Goal: Task Accomplishment & Management: Manage account settings

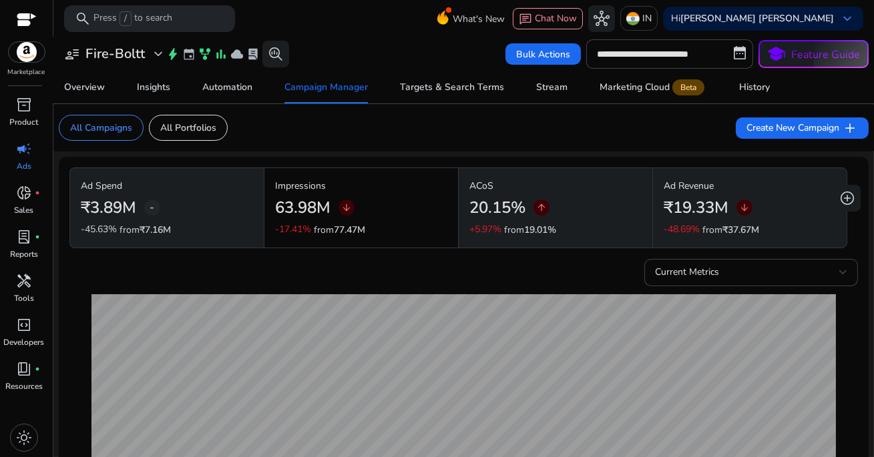
click at [339, 40] on div "**********" at bounding box center [464, 53] width 810 height 29
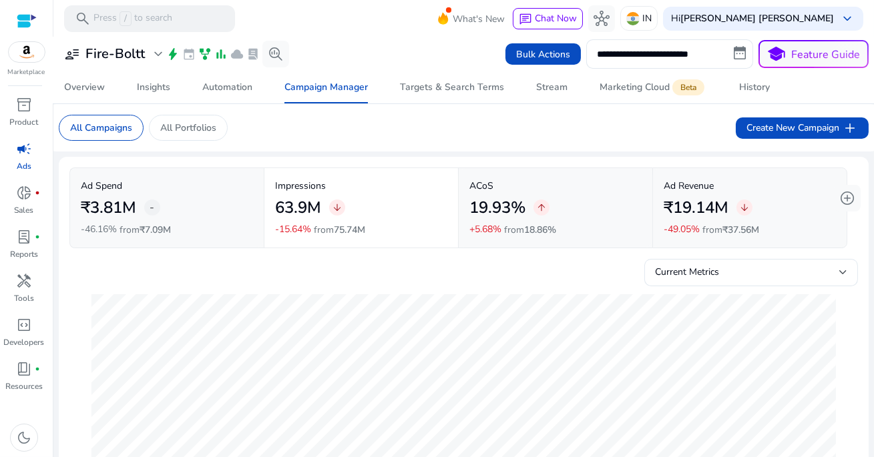
click at [341, 41] on div "**********" at bounding box center [464, 53] width 810 height 29
click at [560, 91] on div "Stream" at bounding box center [551, 87] width 31 height 9
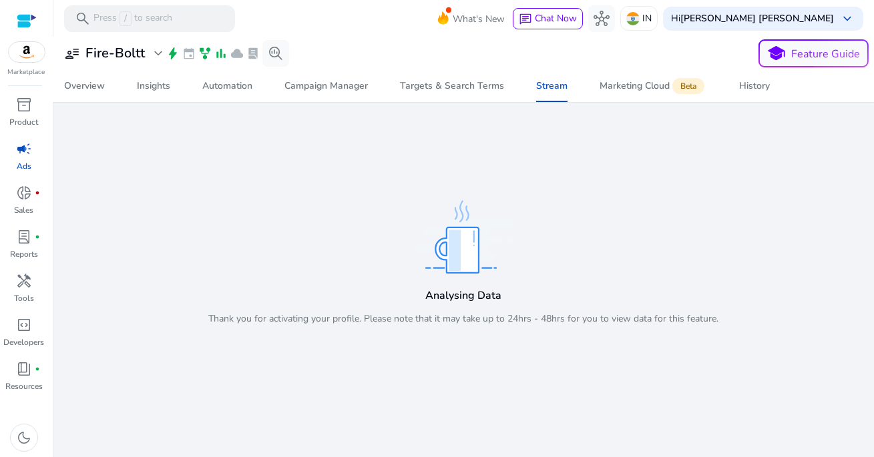
click at [359, 39] on div at bounding box center [463, 38] width 821 height 3
click at [474, 85] on div "Targets & Search Terms" at bounding box center [452, 85] width 104 height 9
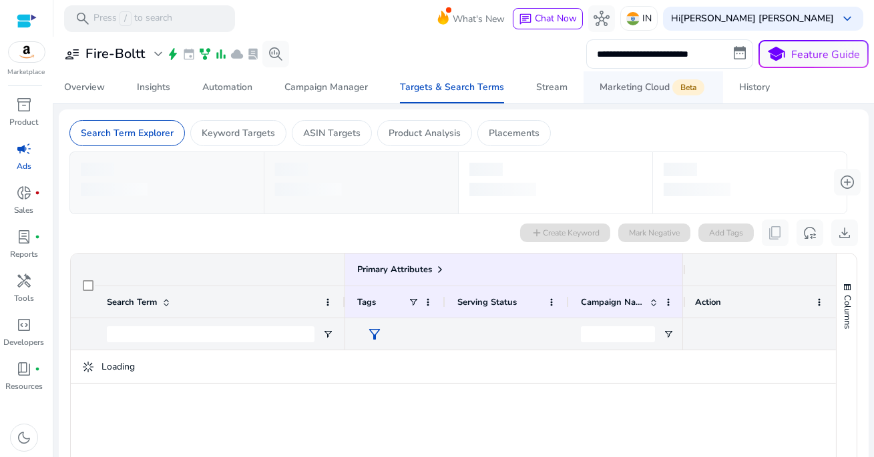
click at [636, 86] on div "Marketing Cloud Beta" at bounding box center [654, 87] width 108 height 11
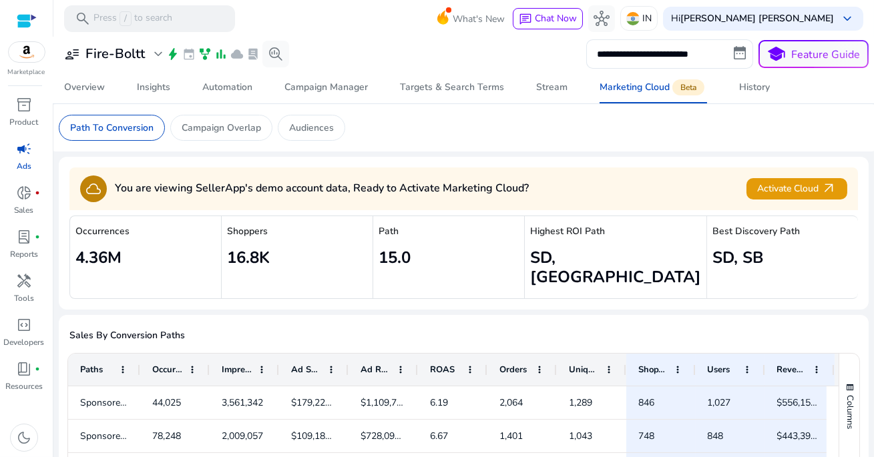
scroll to position [7, 0]
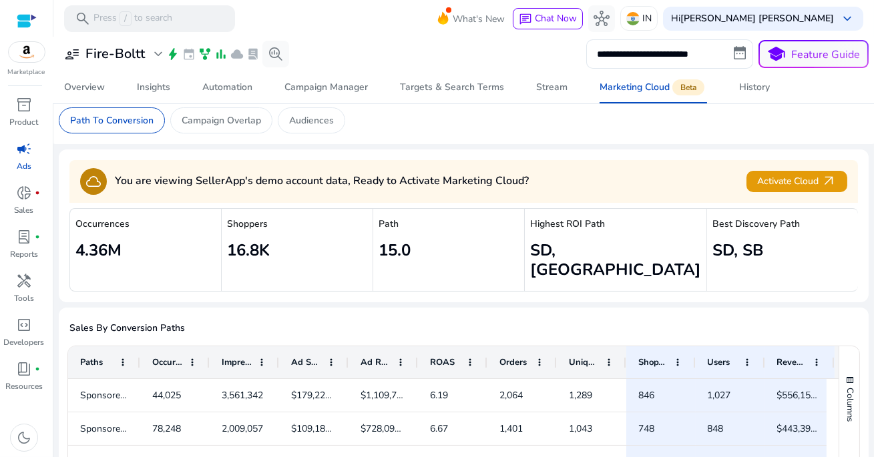
click at [420, 5] on mat-toolbar "search Press / to search What's New chat Chat Now hub IN Hi [PERSON_NAME] [PERS…" at bounding box center [463, 18] width 821 height 37
click at [102, 91] on div "Overview" at bounding box center [84, 87] width 41 height 9
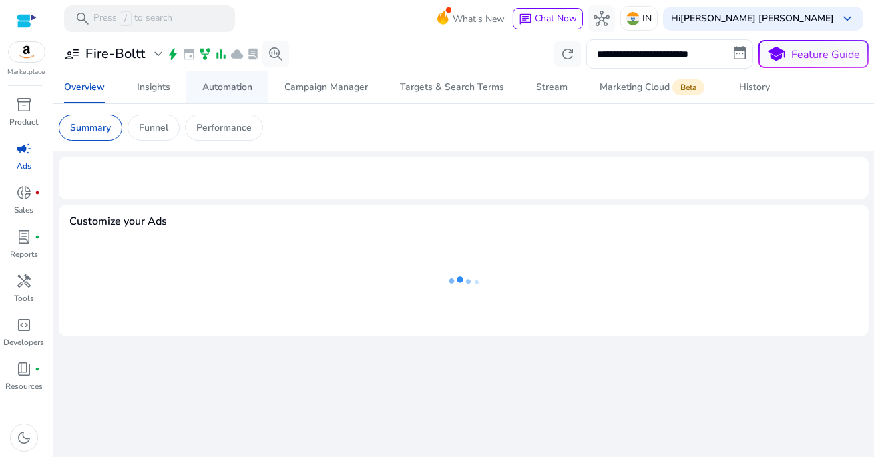
click at [242, 92] on div "Automation" at bounding box center [227, 87] width 50 height 9
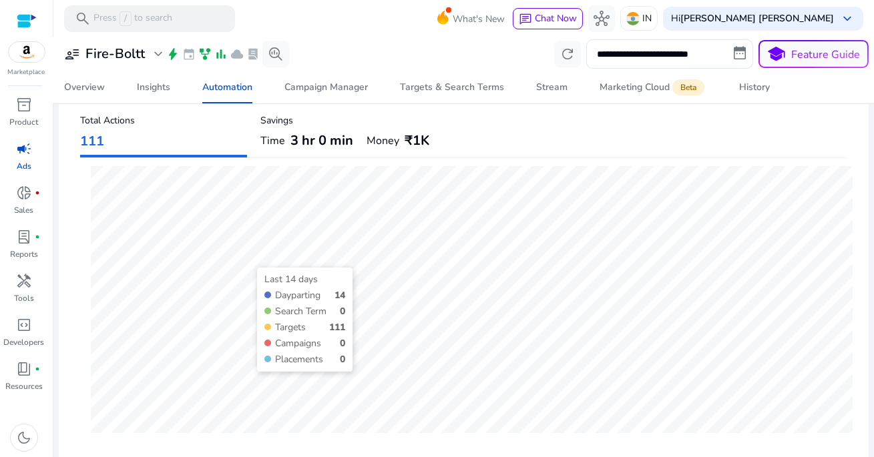
scroll to position [75, 0]
click at [314, 141] on span "3 hr 0 min" at bounding box center [322, 140] width 63 height 19
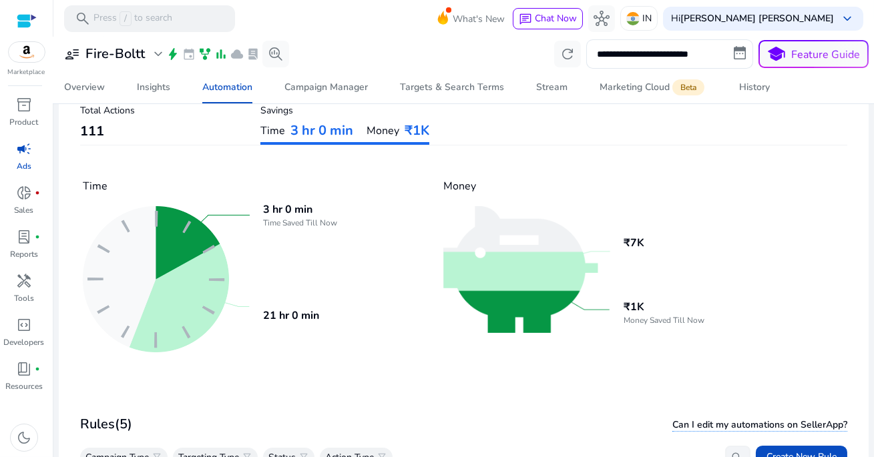
scroll to position [81, 0]
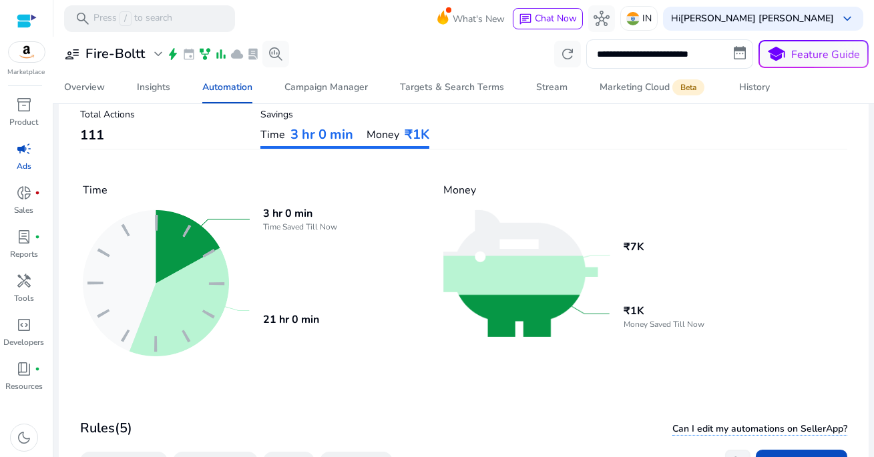
click at [414, 128] on span "₹1K" at bounding box center [417, 135] width 25 height 19
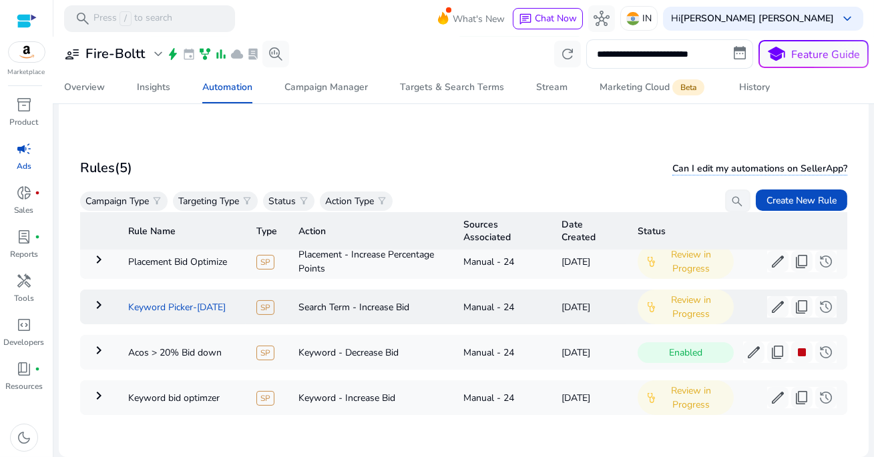
scroll to position [70, 0]
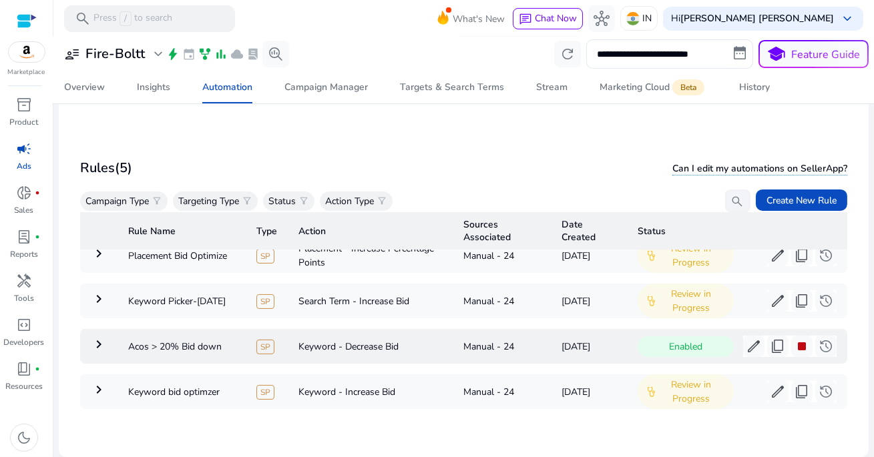
click at [98, 344] on mat-icon "keyboard_arrow_right" at bounding box center [99, 345] width 16 height 16
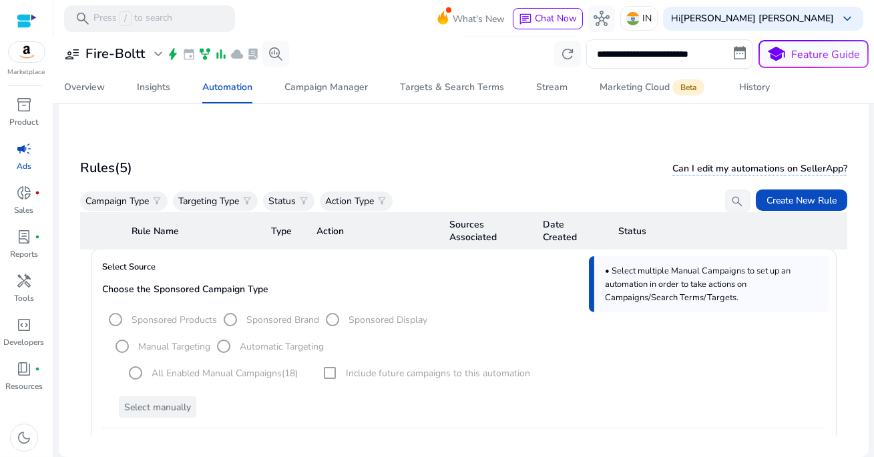
scroll to position [0, 0]
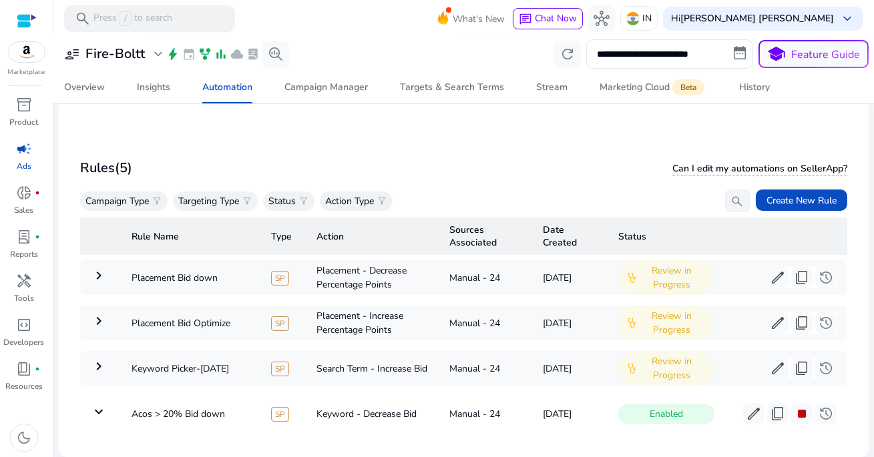
click at [227, 151] on mat-card "**********" at bounding box center [463, 296] width 789 height 301
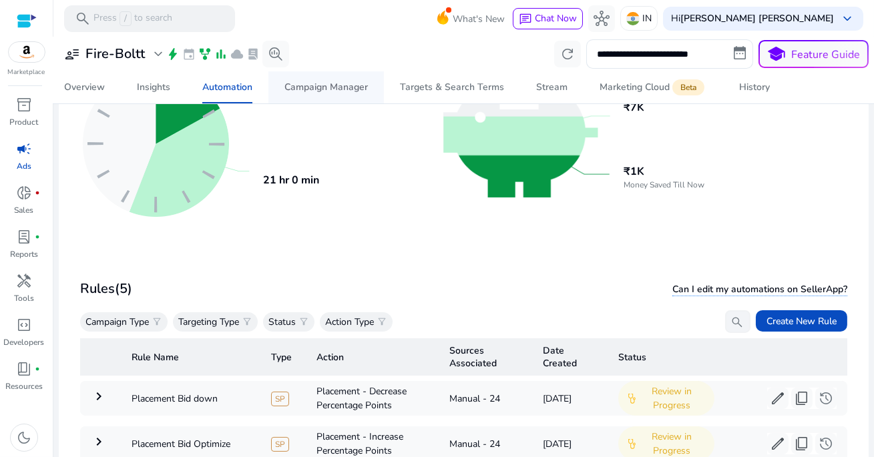
click at [329, 77] on span "Campaign Manager" at bounding box center [326, 87] width 83 height 32
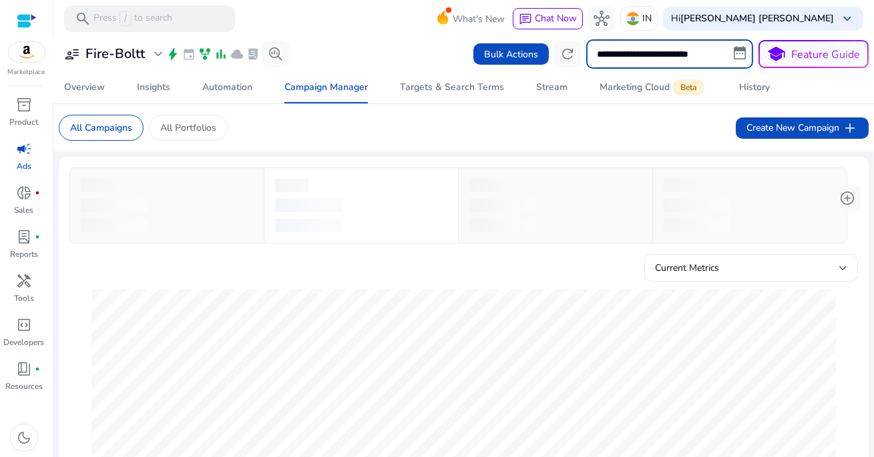
click at [626, 55] on input "**********" at bounding box center [669, 53] width 167 height 29
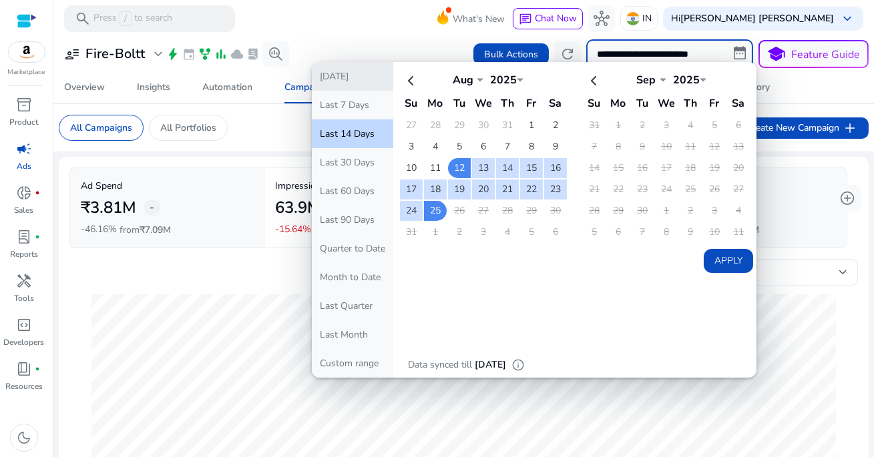
click at [370, 77] on button "[DATE]" at bounding box center [352, 76] width 81 height 29
type input "**********"
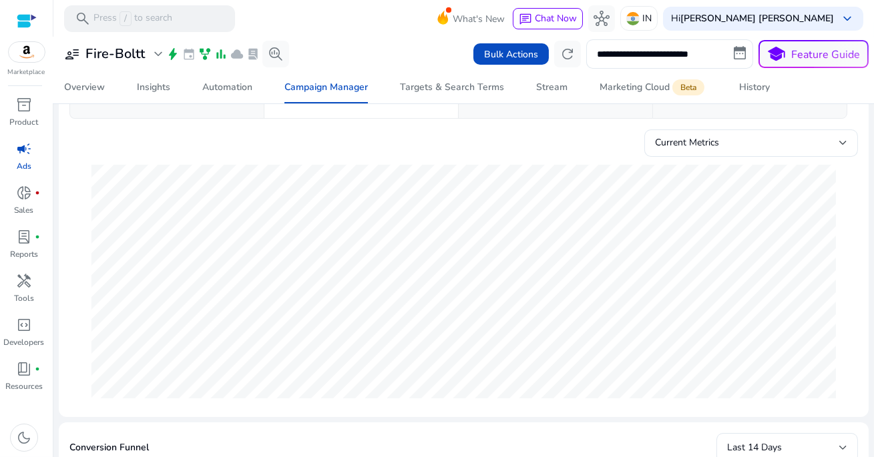
scroll to position [130, 0]
click at [395, 37] on div at bounding box center [463, 38] width 821 height 3
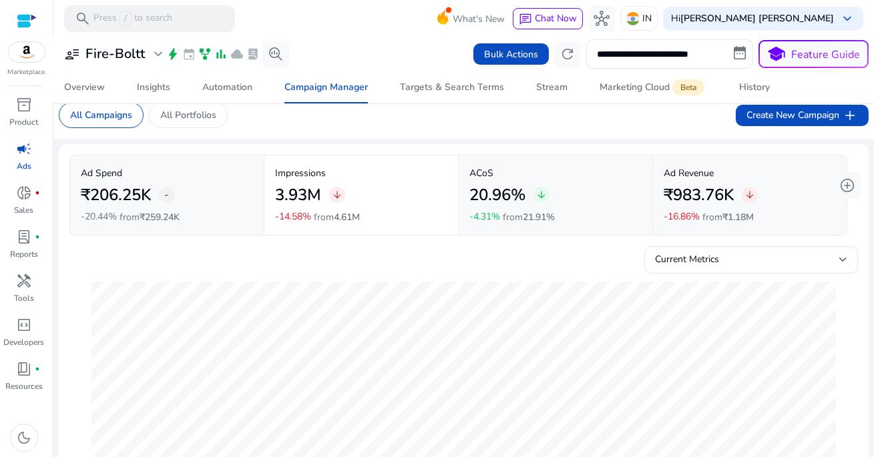
scroll to position [0, 0]
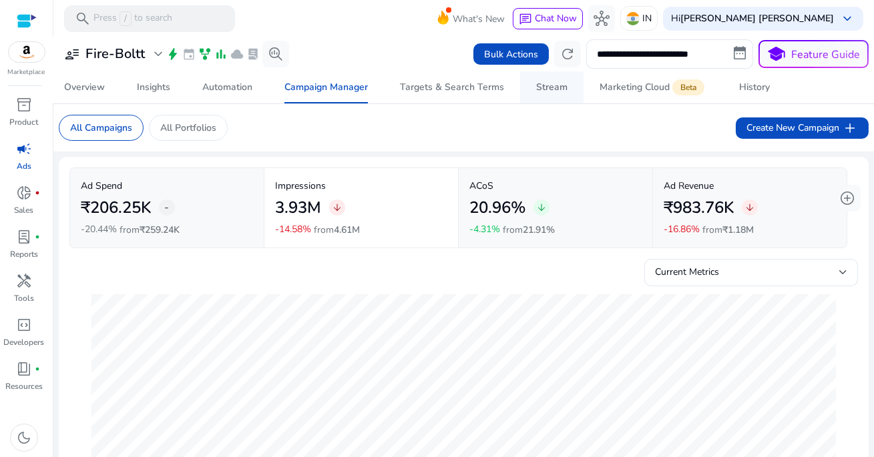
click at [549, 85] on div "Stream" at bounding box center [551, 87] width 31 height 9
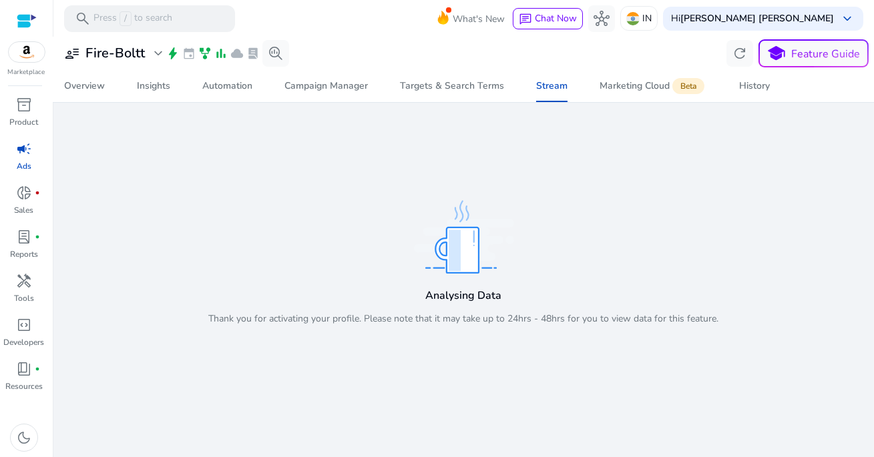
click at [556, 139] on div "Analysing Data Thank you for activating your profile. Please note that it may t…" at bounding box center [464, 251] width 810 height 287
click at [163, 85] on div "Insights" at bounding box center [153, 85] width 33 height 9
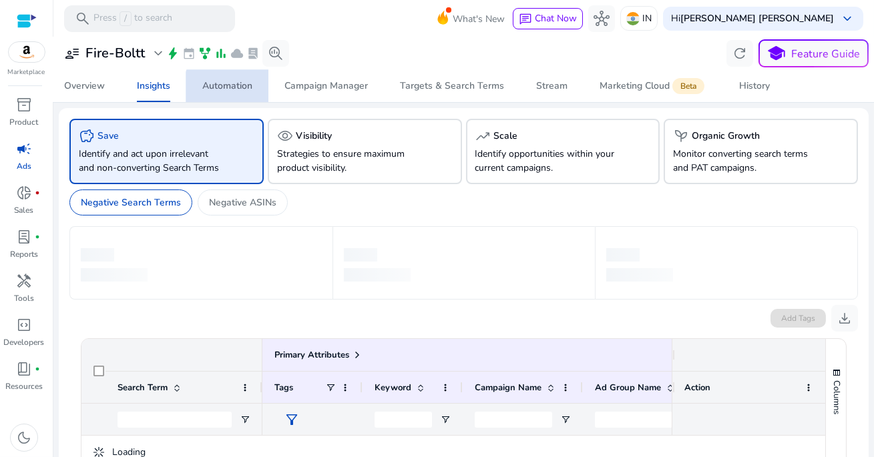
click at [247, 91] on div "Automation" at bounding box center [227, 85] width 50 height 9
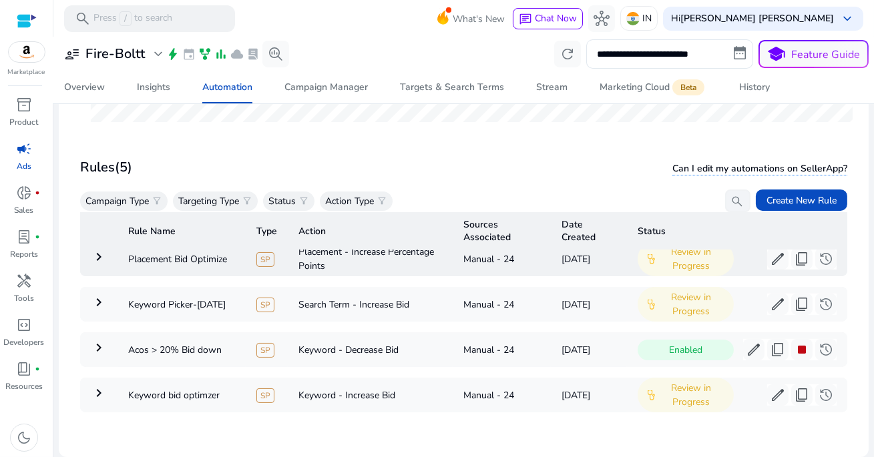
scroll to position [74, 0]
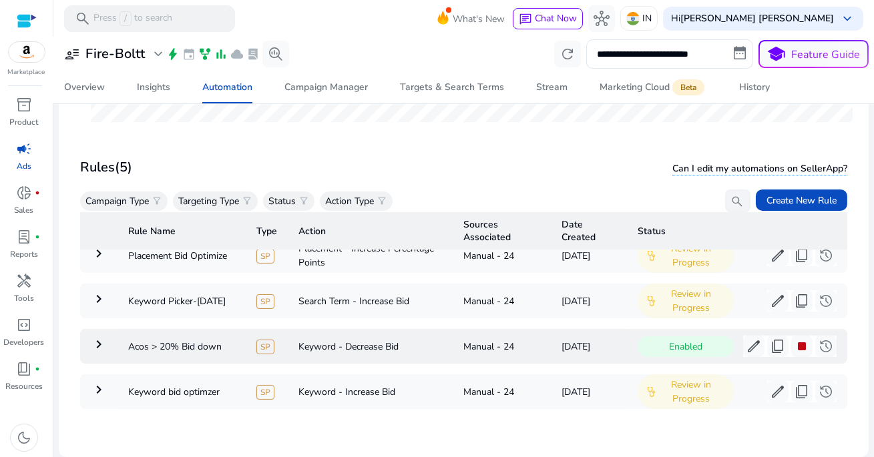
click at [103, 338] on mat-icon "keyboard_arrow_right" at bounding box center [99, 345] width 16 height 16
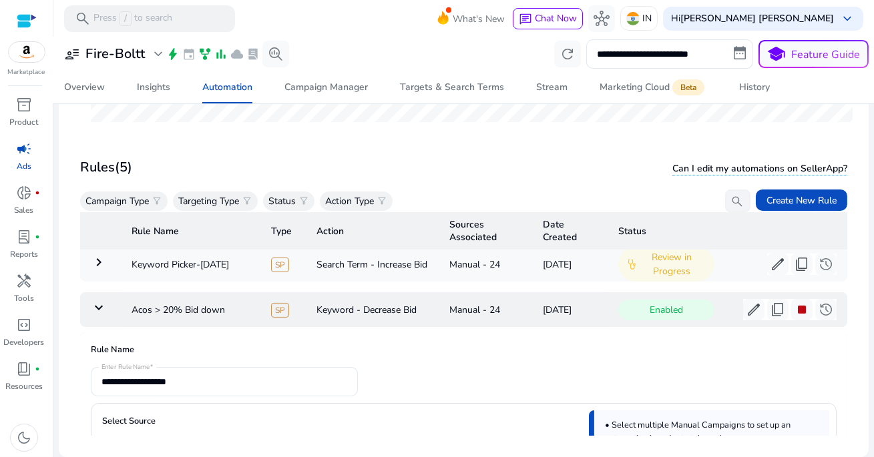
scroll to position [98, 0]
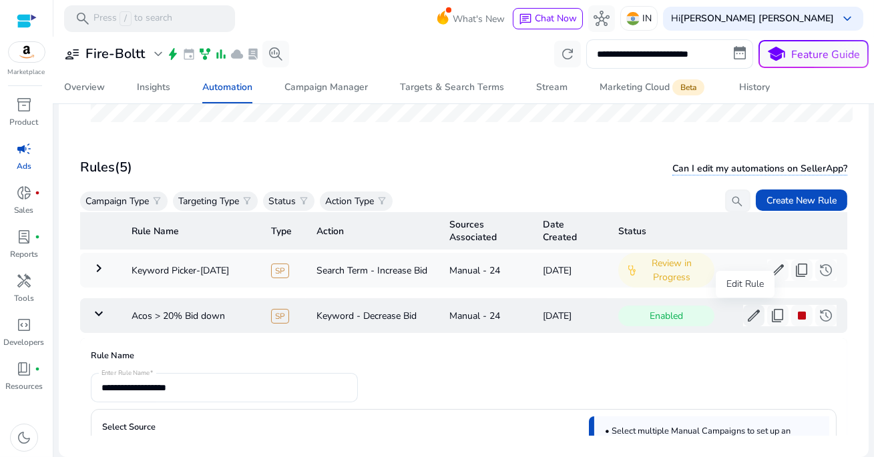
click at [746, 315] on span "edit" at bounding box center [754, 316] width 16 height 16
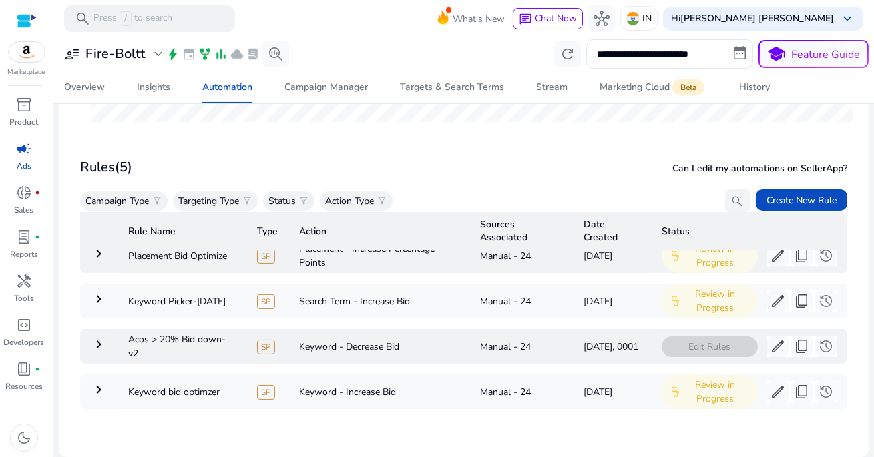
scroll to position [74, 0]
click at [770, 339] on span "edit" at bounding box center [778, 347] width 16 height 16
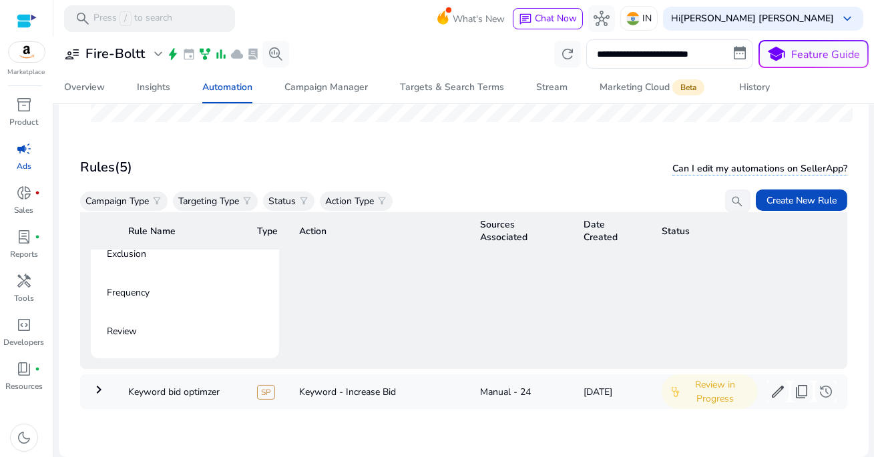
scroll to position [428, 0]
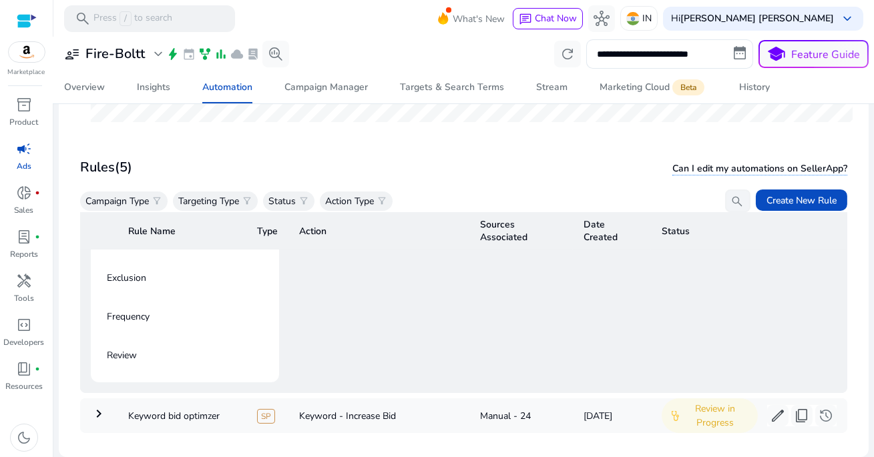
click at [422, 281] on div "**********" at bounding box center [562, 200] width 550 height 363
click at [29, 143] on span "campaign" at bounding box center [24, 149] width 16 height 16
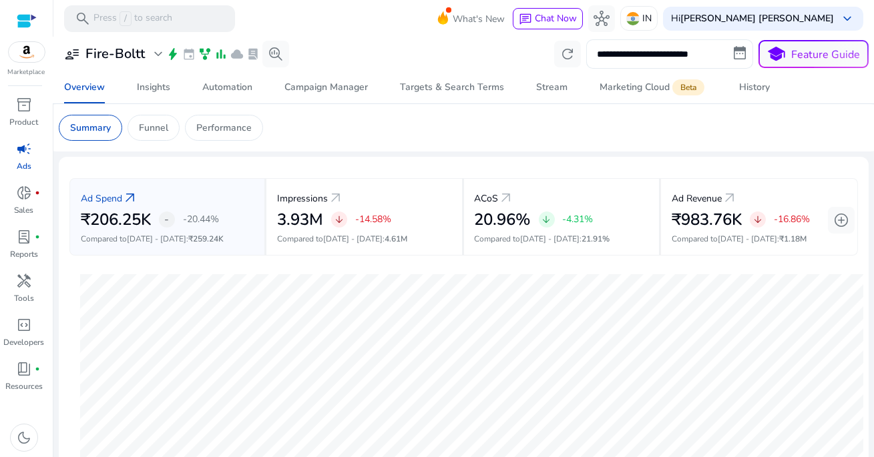
click at [616, 60] on input "**********" at bounding box center [669, 53] width 167 height 29
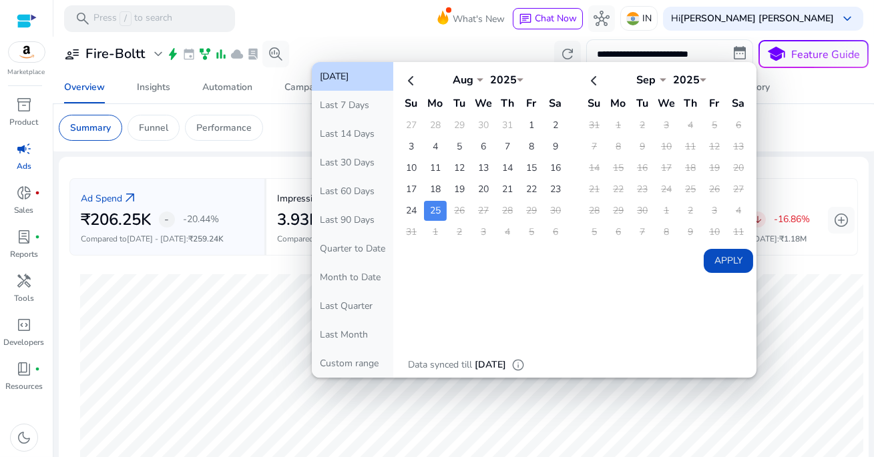
click at [453, 207] on td "26" at bounding box center [459, 211] width 23 height 20
click at [357, 81] on button "[DATE]" at bounding box center [352, 76] width 81 height 29
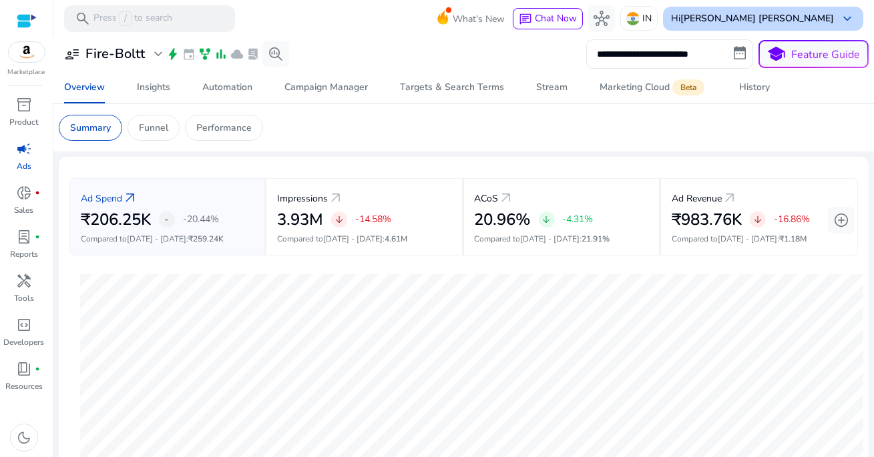
click at [749, 21] on b "[PERSON_NAME] [PERSON_NAME]" at bounding box center [758, 18] width 154 height 13
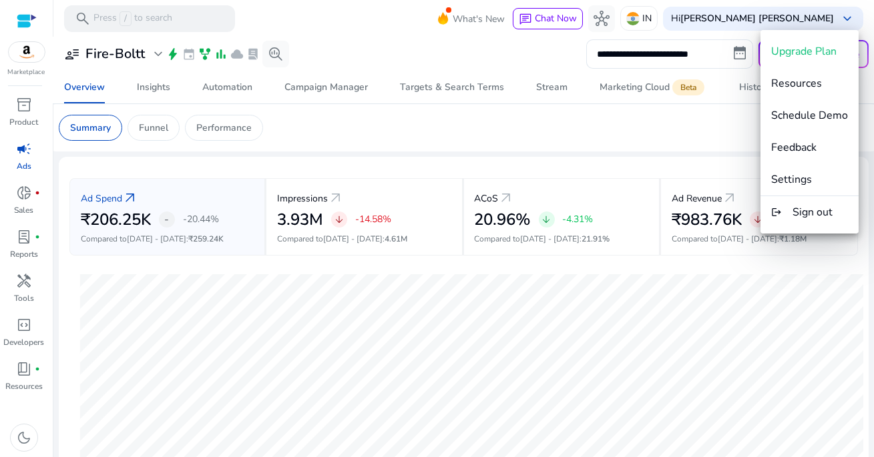
click at [505, 54] on div at bounding box center [437, 228] width 874 height 457
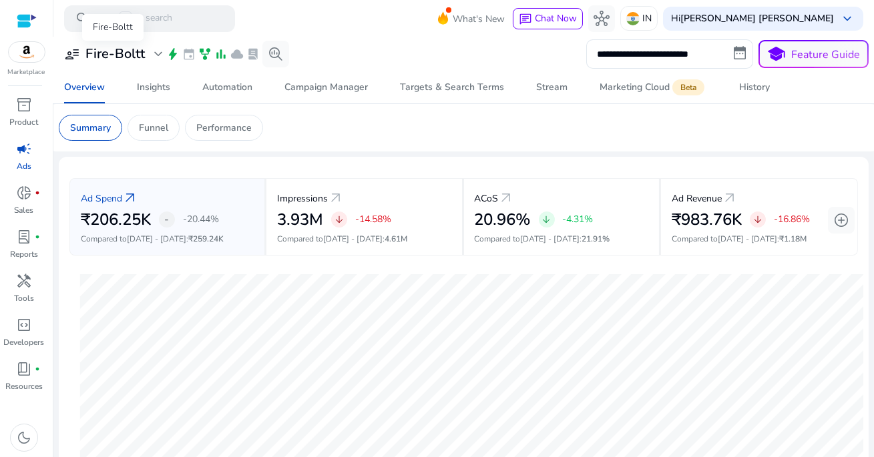
click at [136, 49] on h3 "Fire-Boltt" at bounding box center [114, 54] width 59 height 16
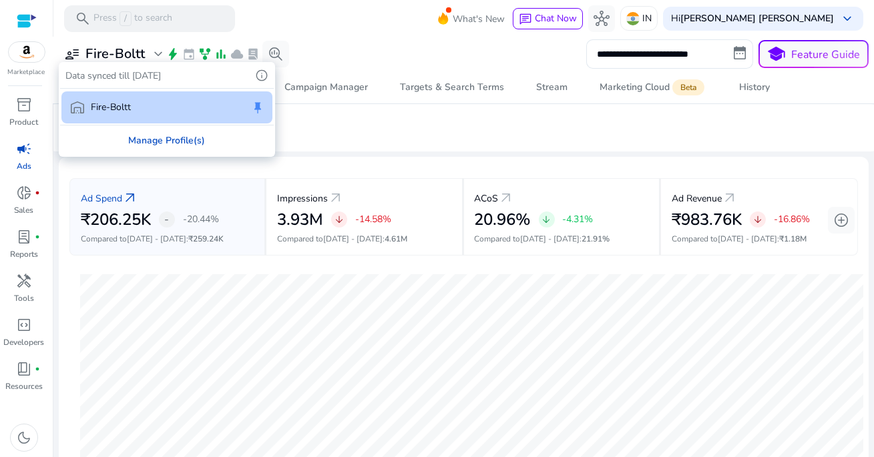
click at [162, 142] on div "Manage Profile(s)" at bounding box center [167, 141] width 214 height 30
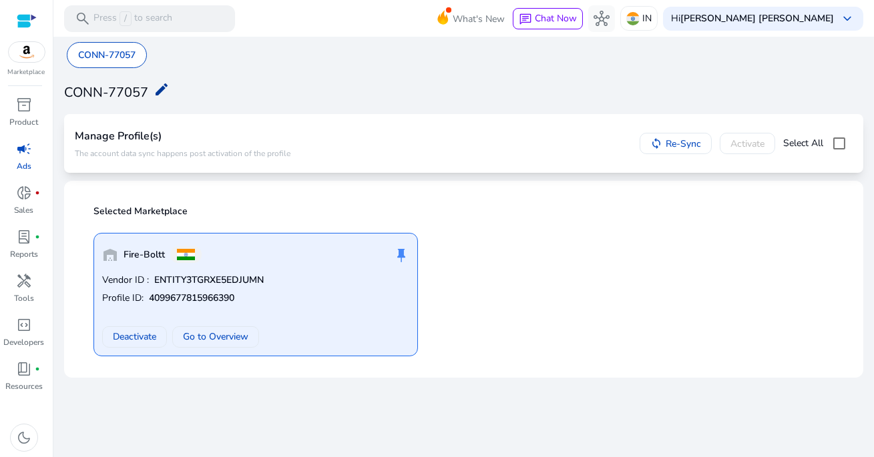
click at [161, 89] on mat-icon "edit" at bounding box center [162, 89] width 16 height 16
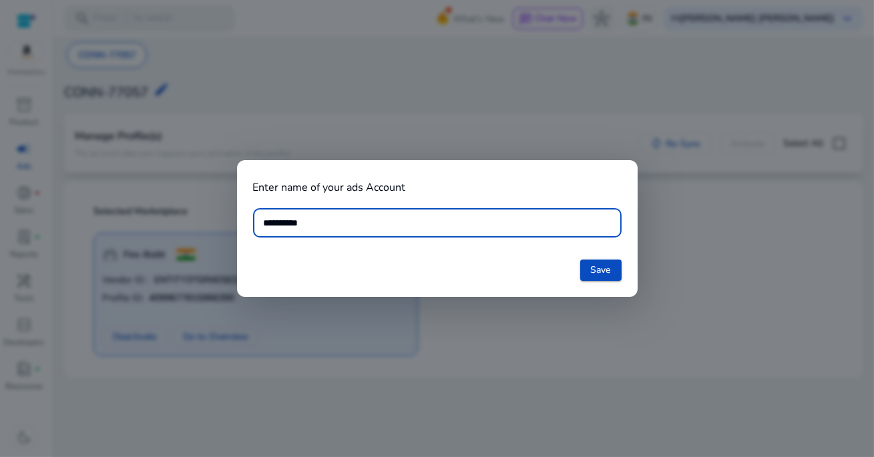
drag, startPoint x: 348, startPoint y: 222, endPoint x: 260, endPoint y: 226, distance: 88.2
click at [260, 226] on div "**********" at bounding box center [437, 222] width 369 height 29
type input "********"
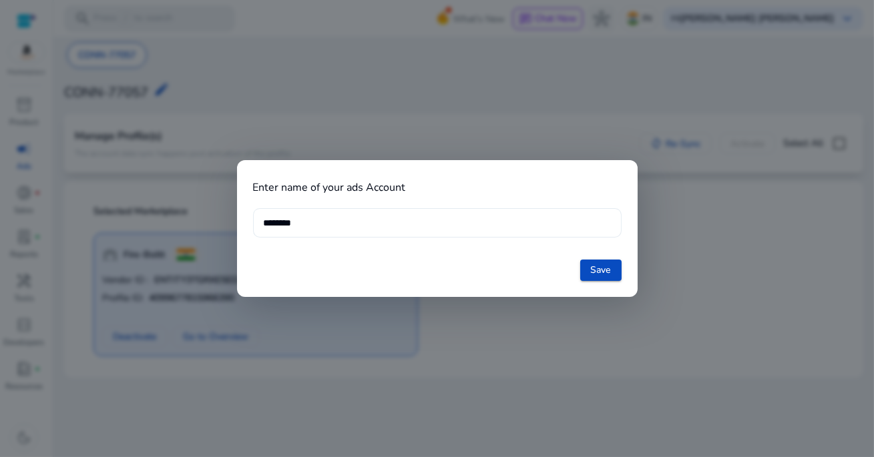
click at [516, 232] on div "********" at bounding box center [437, 222] width 347 height 29
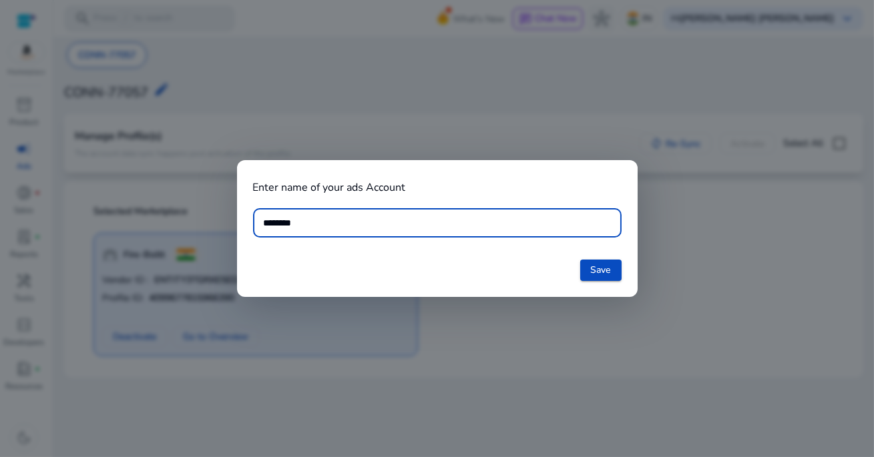
click at [478, 220] on input "********" at bounding box center [437, 223] width 347 height 15
click at [598, 271] on span "Save" at bounding box center [601, 270] width 20 height 14
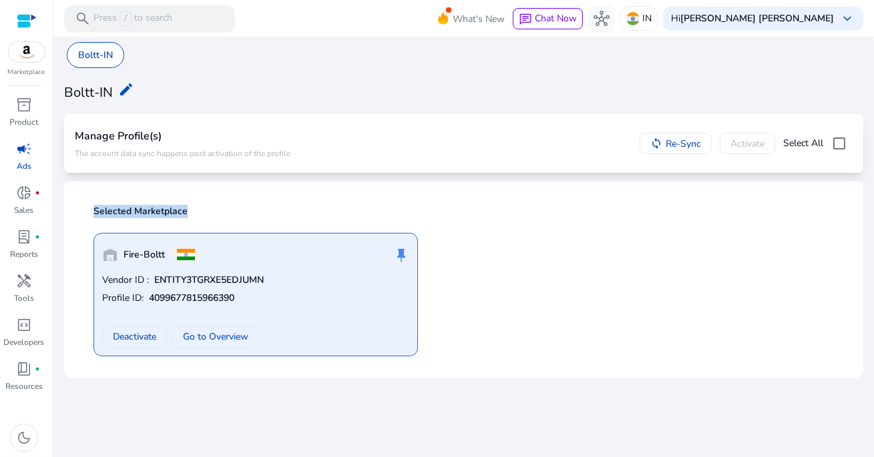
drag, startPoint x: 88, startPoint y: 212, endPoint x: 238, endPoint y: 212, distance: 149.6
click at [238, 212] on div "Selected Marketplace warehouse Fire-Boltt push_pin Vendor ID : ENTITY3TGRXE5EDJ…" at bounding box center [464, 280] width 778 height 176
click at [238, 212] on p "Selected Marketplace" at bounding box center [468, 211] width 749 height 13
click at [186, 211] on p "Selected Marketplace" at bounding box center [468, 211] width 749 height 13
click at [155, 142] on h4 "Manage Profile(s)" at bounding box center [183, 136] width 216 height 13
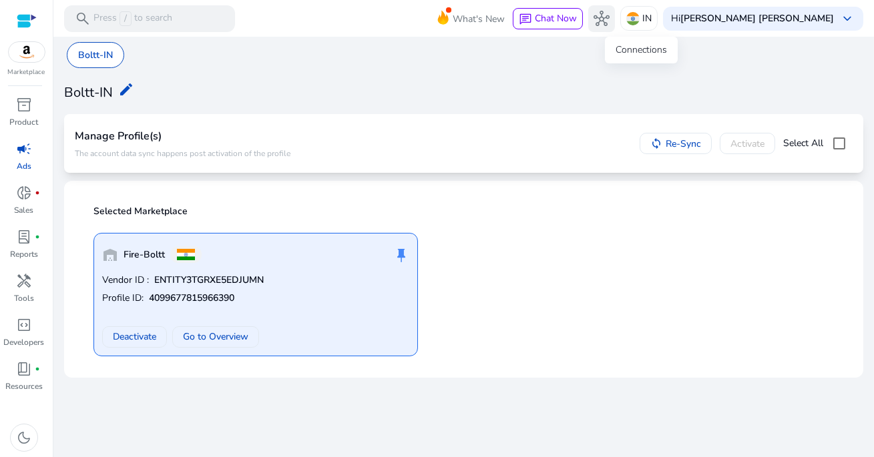
click at [610, 21] on span "hub" at bounding box center [602, 19] width 16 height 16
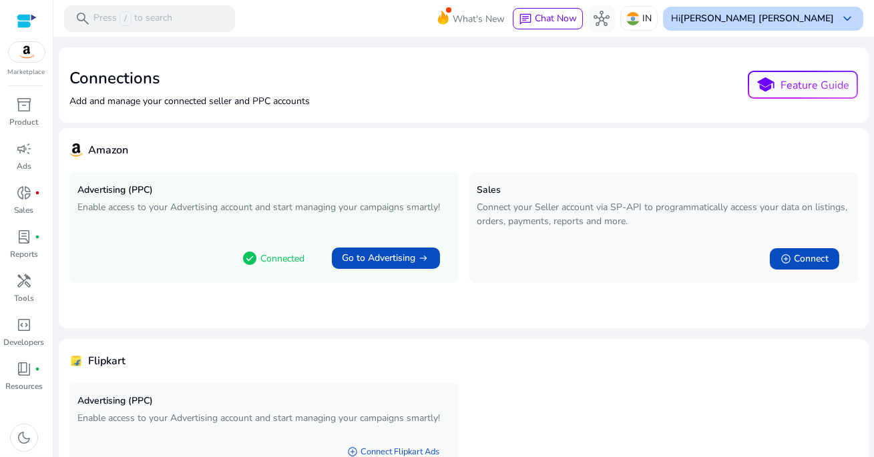
click at [753, 17] on b "[PERSON_NAME] [PERSON_NAME]" at bounding box center [758, 18] width 154 height 13
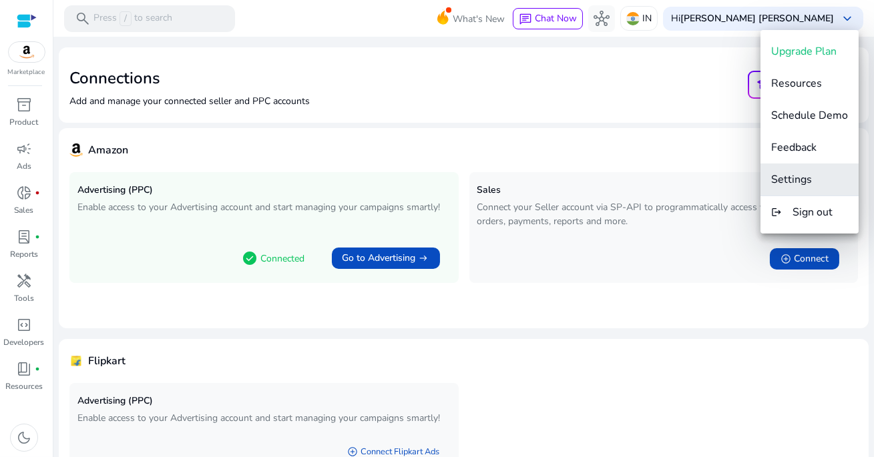
click at [801, 178] on span "Settings" at bounding box center [791, 179] width 41 height 15
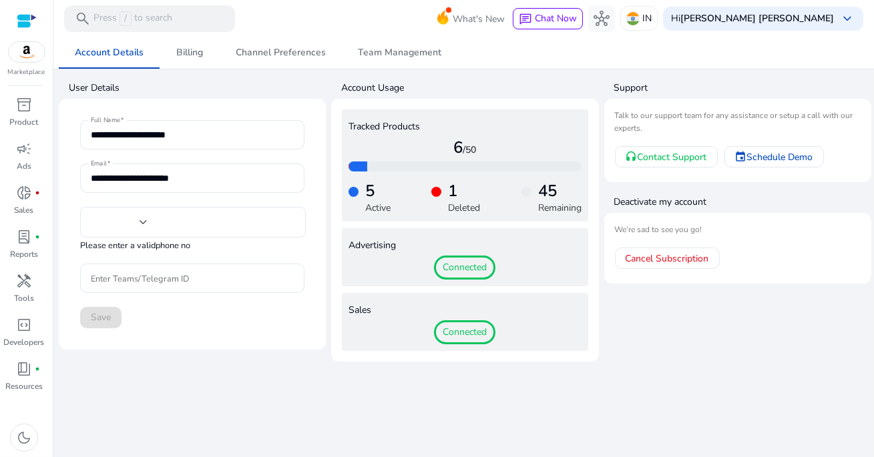
type input "***"
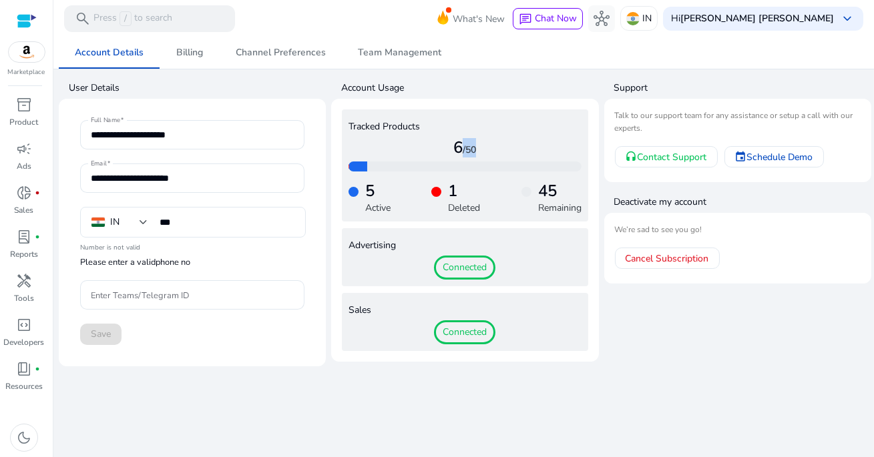
drag, startPoint x: 451, startPoint y: 148, endPoint x: 488, endPoint y: 148, distance: 37.4
click at [488, 148] on h4 "6 /50" at bounding box center [465, 147] width 232 height 19
click at [465, 208] on p "Deleted" at bounding box center [464, 208] width 32 height 14
click at [140, 298] on input "Enter Teams/Telegram ID" at bounding box center [192, 295] width 203 height 15
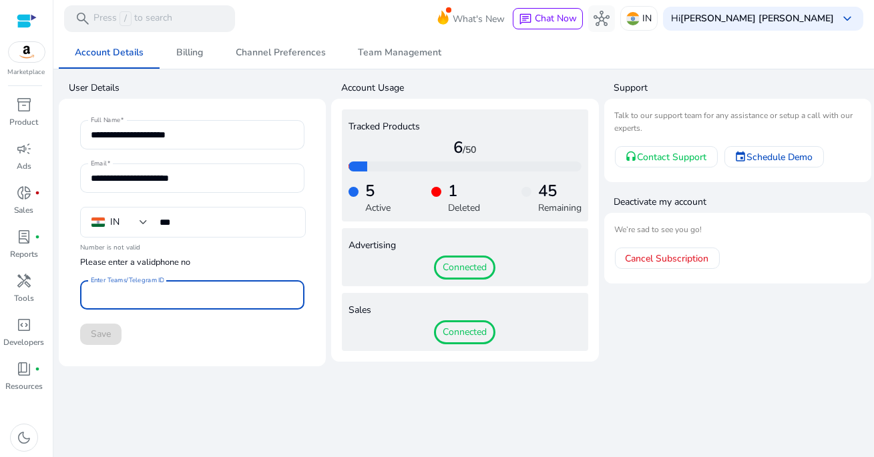
click at [151, 355] on mat-card-content "**********" at bounding box center [192, 233] width 246 height 246
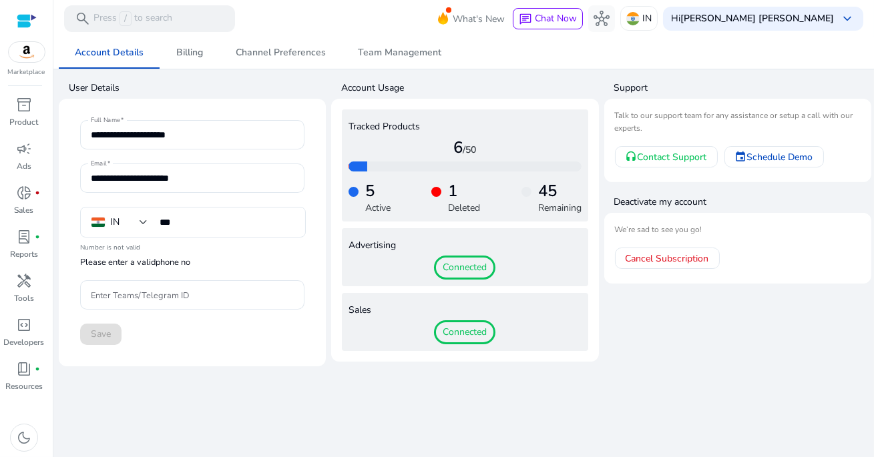
click at [189, 346] on mat-card-content "**********" at bounding box center [192, 233] width 246 height 246
click at [199, 55] on span "Billing" at bounding box center [189, 52] width 27 height 9
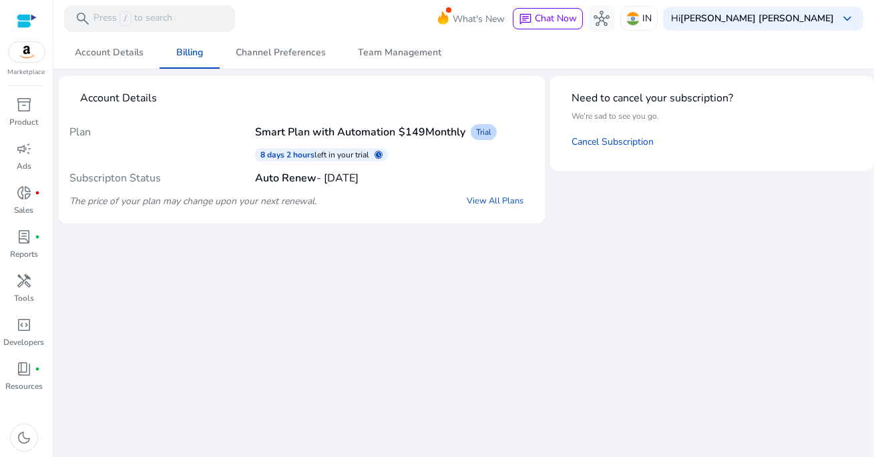
drag, startPoint x: 254, startPoint y: 181, endPoint x: 389, endPoint y: 182, distance: 134.9
click at [389, 182] on div "Subscripton Status Auto Renew - Sep 4, 2025" at bounding box center [301, 178] width 465 height 23
drag, startPoint x: 262, startPoint y: 156, endPoint x: 345, endPoint y: 159, distance: 82.9
click at [344, 159] on div "8 days 2 hours left in your trial schedule" at bounding box center [321, 154] width 133 height 13
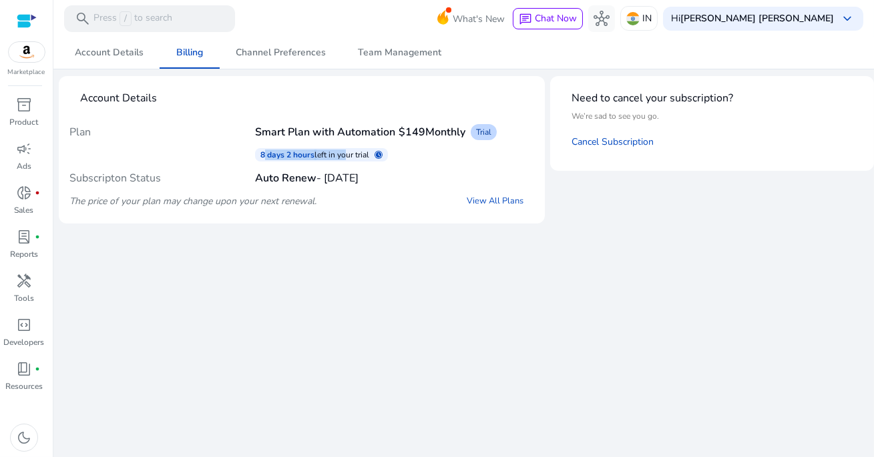
click at [345, 159] on p "left in your trial" at bounding box center [345, 155] width 60 height 11
drag, startPoint x: 253, startPoint y: 134, endPoint x: 462, endPoint y: 133, distance: 209.0
click at [462, 133] on div "Plan Smart Plan with Automation $149 Monthly Trial" at bounding box center [301, 132] width 465 height 23
click at [462, 132] on span "Monthly" at bounding box center [445, 132] width 40 height 15
click at [283, 59] on span "Channel Preferences" at bounding box center [281, 53] width 90 height 32
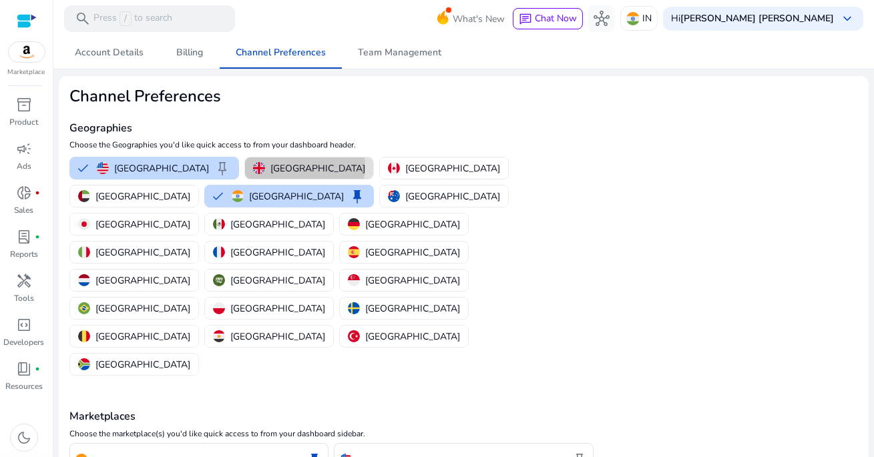
click at [270, 166] on p "[GEOGRAPHIC_DATA]" at bounding box center [317, 169] width 95 height 14
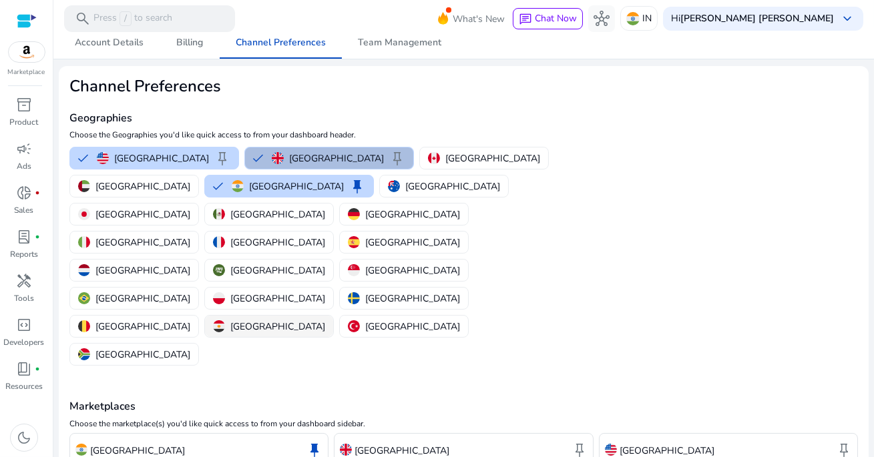
scroll to position [10, 0]
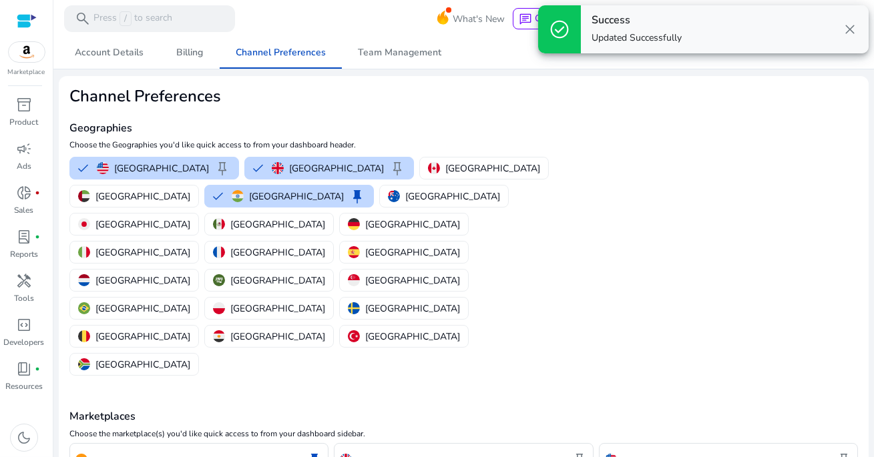
scroll to position [10, 0]
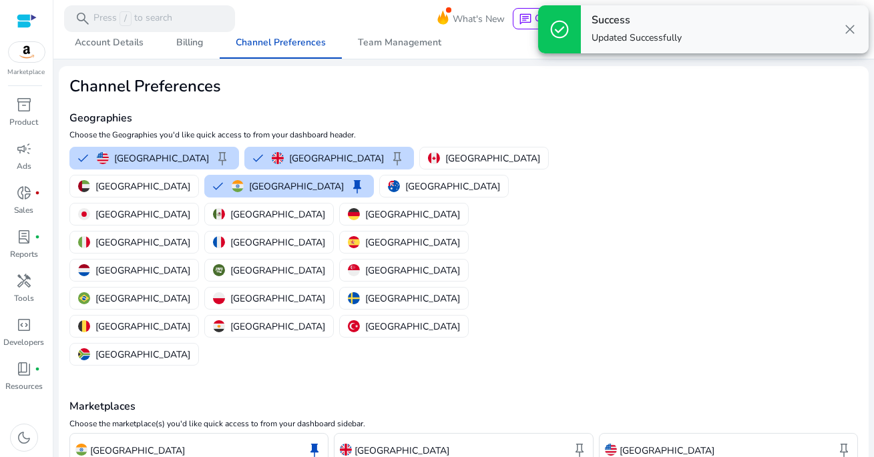
click at [514, 369] on div "Marketplaces Choose the marketplace(s) you'd like quick access to from your das…" at bounding box center [463, 445] width 789 height 152
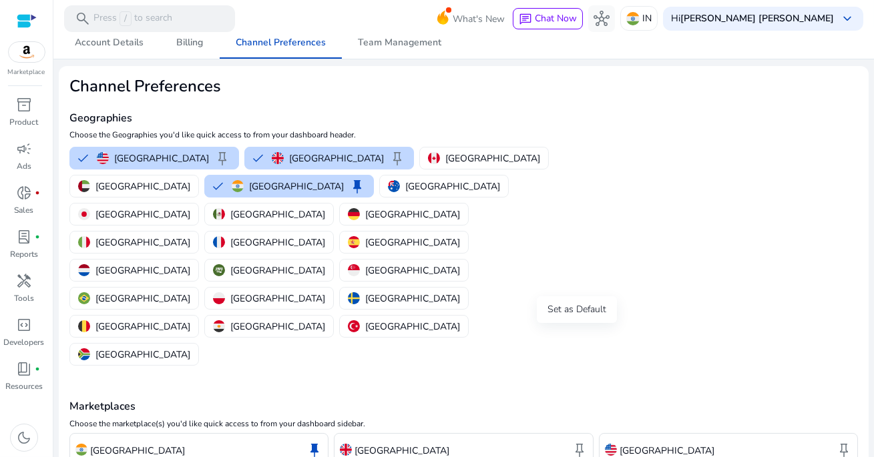
click at [576, 442] on span "keep" at bounding box center [580, 450] width 16 height 16
click at [841, 442] on span "keep" at bounding box center [844, 450] width 16 height 16
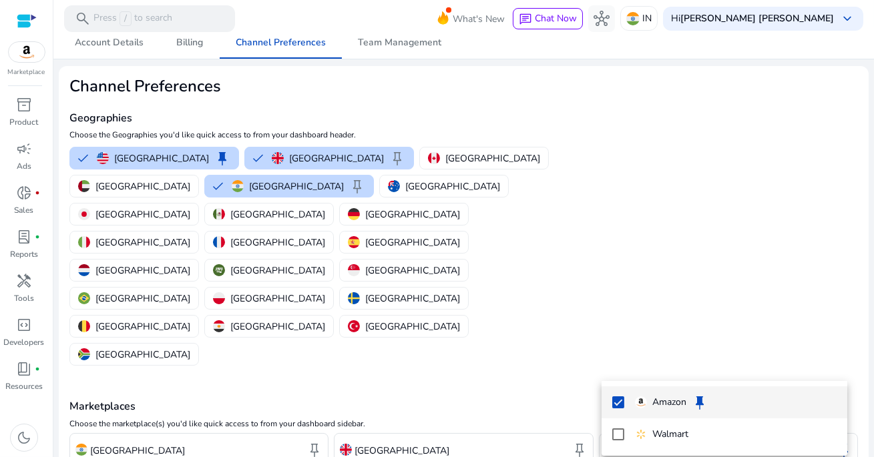
click at [705, 258] on div at bounding box center [437, 228] width 874 height 457
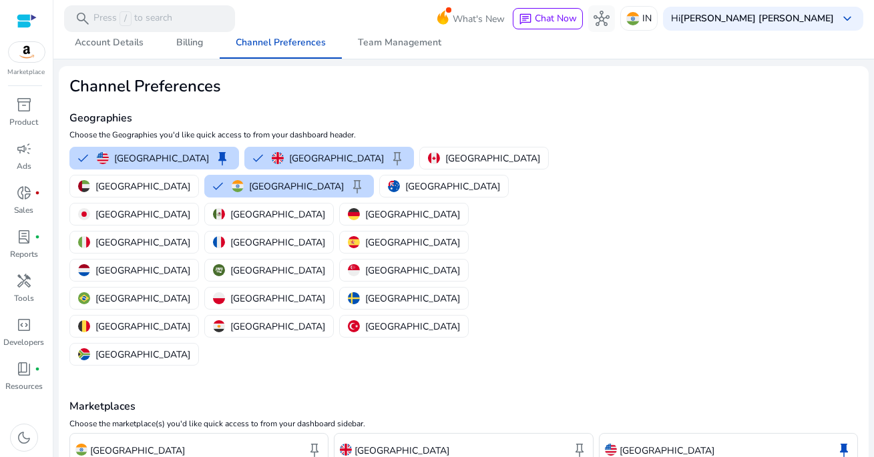
scroll to position [0, 0]
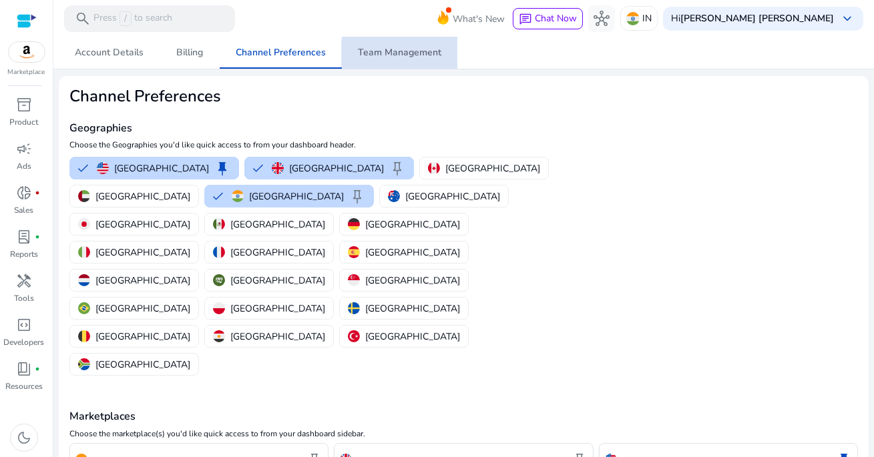
click at [418, 55] on span "Team Management" at bounding box center [399, 52] width 83 height 9
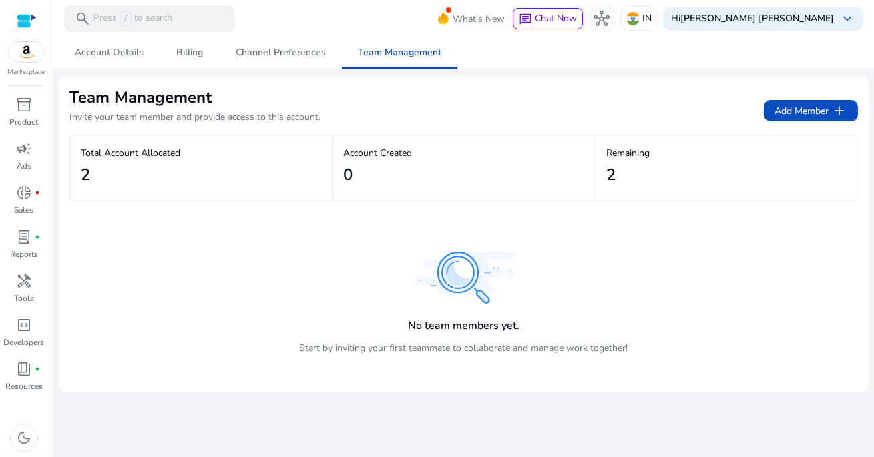
drag, startPoint x: 634, startPoint y: 177, endPoint x: 596, endPoint y: 177, distance: 38.1
click at [596, 177] on mat-card "Remaining 2" at bounding box center [727, 168] width 262 height 65
click at [797, 114] on span "Add Member add" at bounding box center [811, 111] width 73 height 16
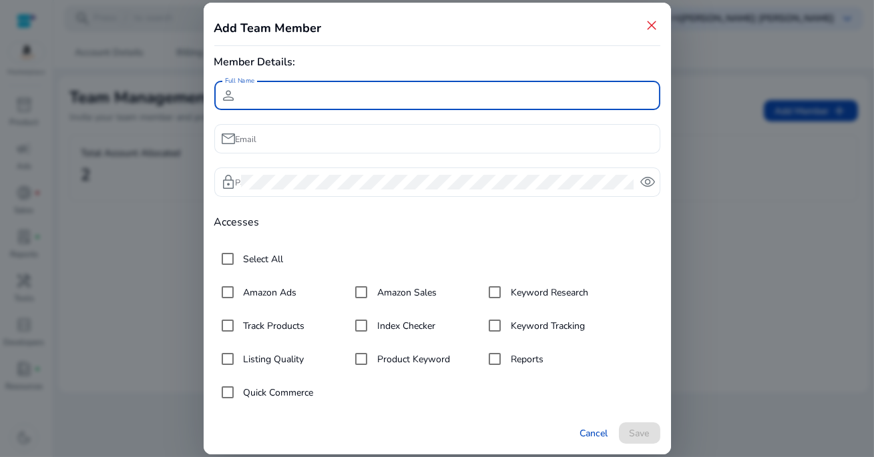
click at [278, 292] on label "Amazon Ads" at bounding box center [269, 293] width 56 height 14
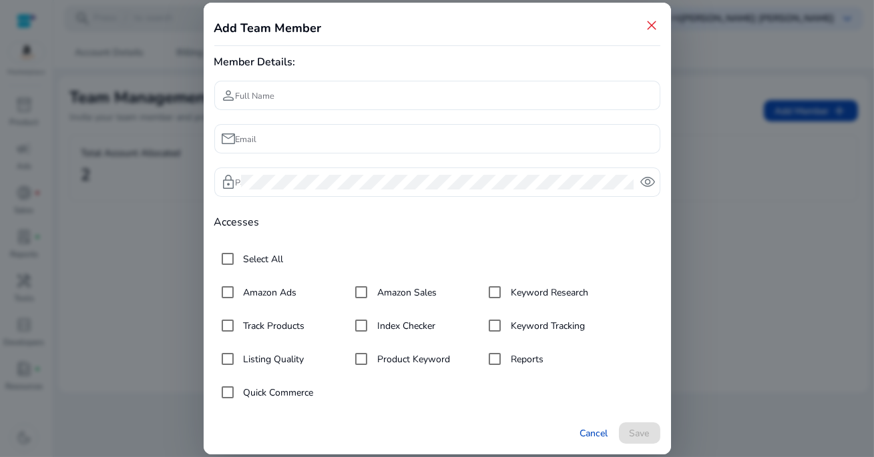
click at [652, 27] on span "close" at bounding box center [652, 25] width 16 height 16
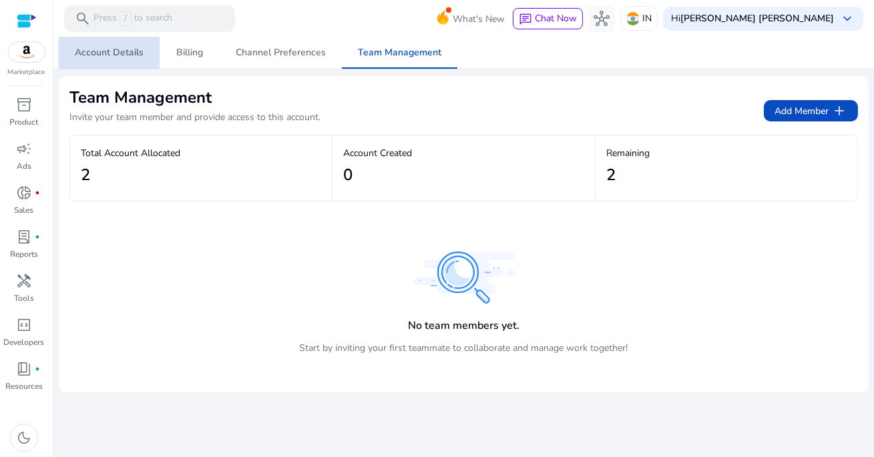
click at [116, 57] on span "Account Details" at bounding box center [109, 52] width 69 height 9
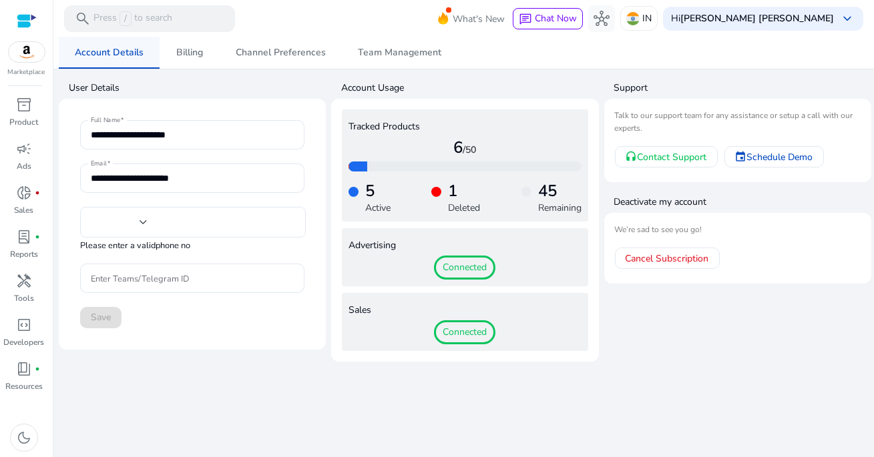
type input "***"
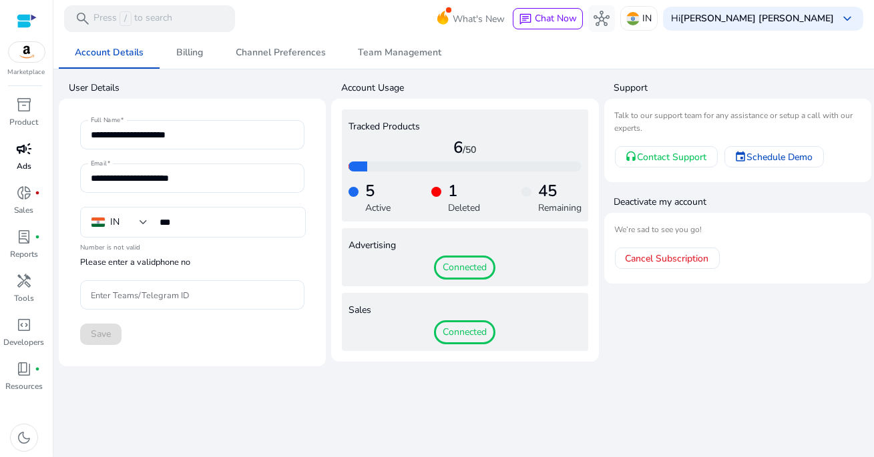
click at [27, 157] on span "campaign" at bounding box center [24, 149] width 16 height 16
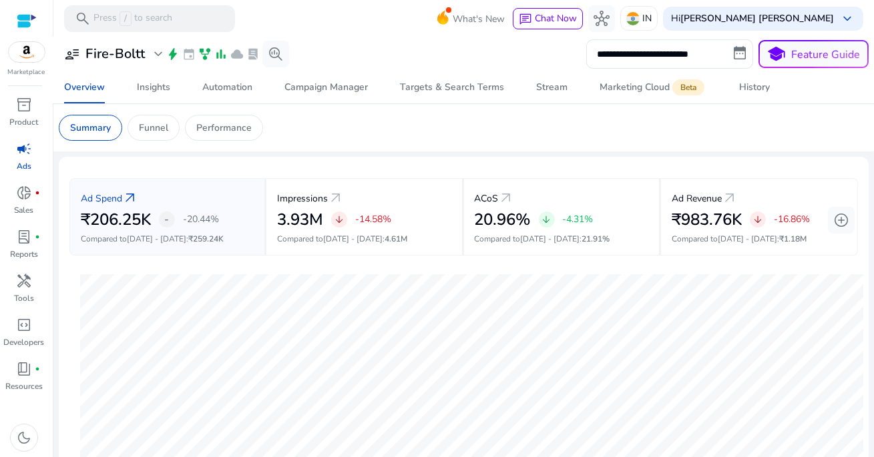
click at [25, 53] on img at bounding box center [27, 52] width 36 height 20
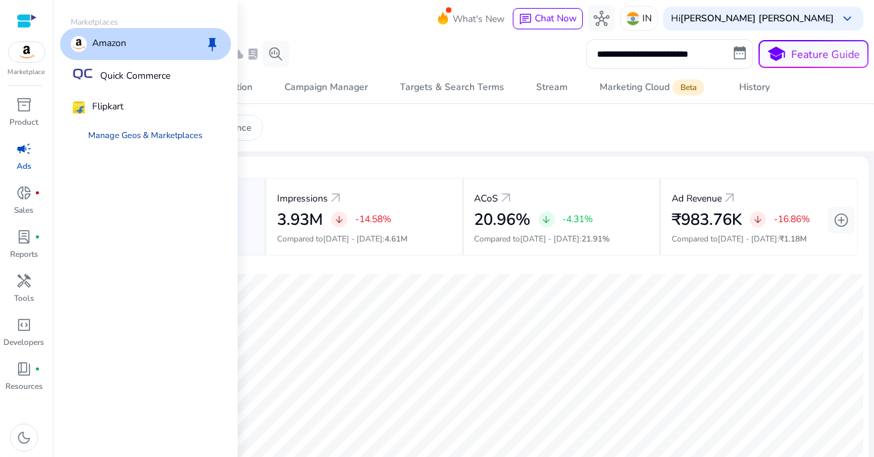
click at [135, 132] on link "Manage Geos & Marketplaces" at bounding box center [146, 136] width 136 height 24
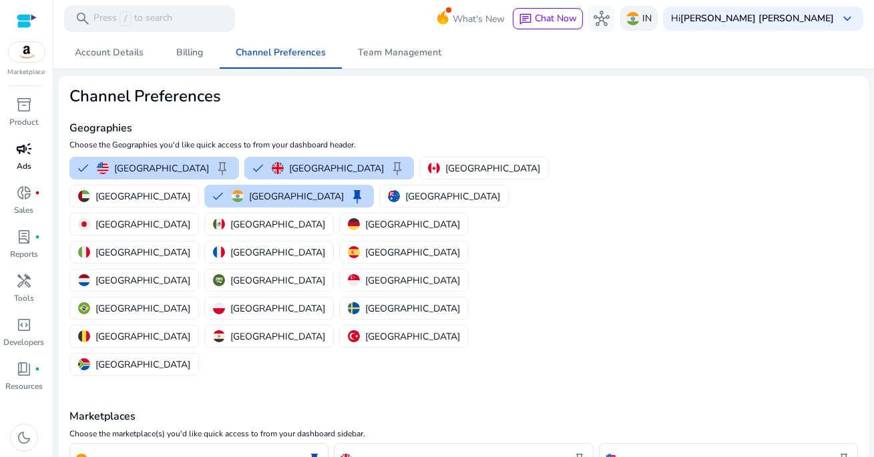
click at [652, 21] on p "IN" at bounding box center [646, 18] width 9 height 23
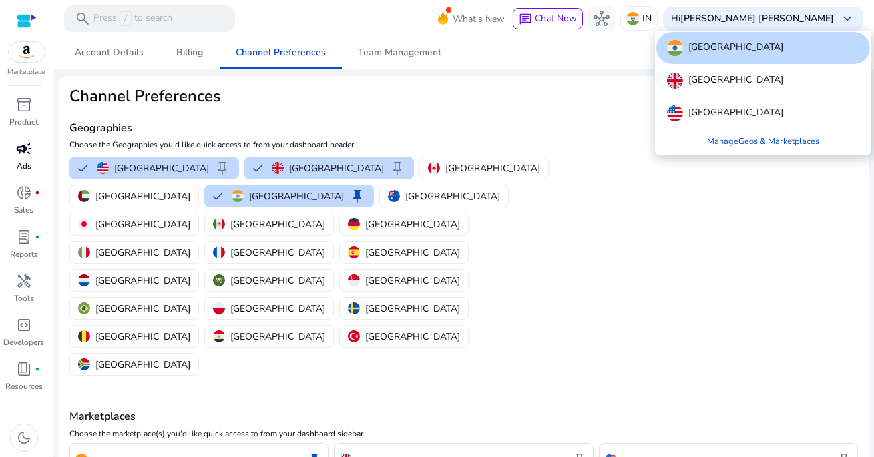
click at [645, 90] on div at bounding box center [437, 228] width 874 height 457
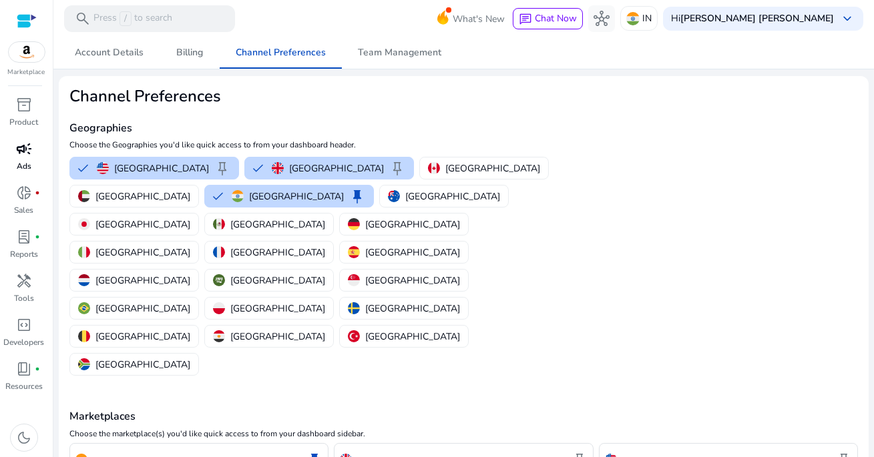
scroll to position [10, 0]
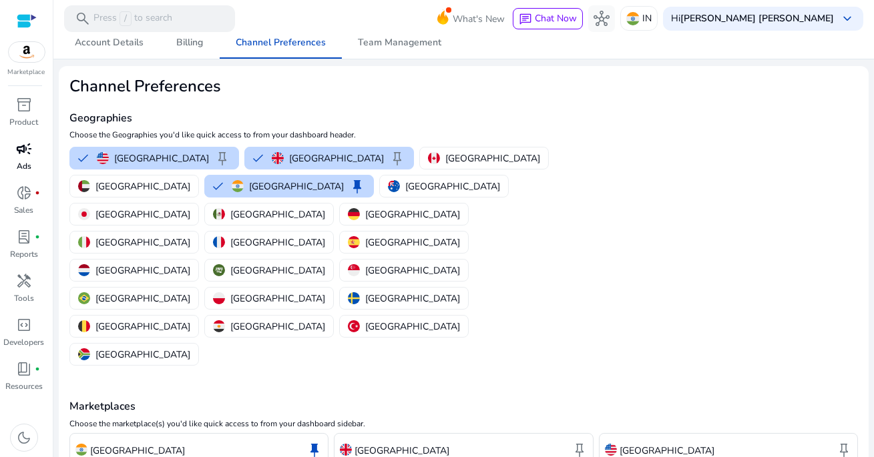
click at [200, 369] on div "Marketplaces Choose the marketplace(s) you'd like quick access to from your das…" at bounding box center [463, 445] width 789 height 152
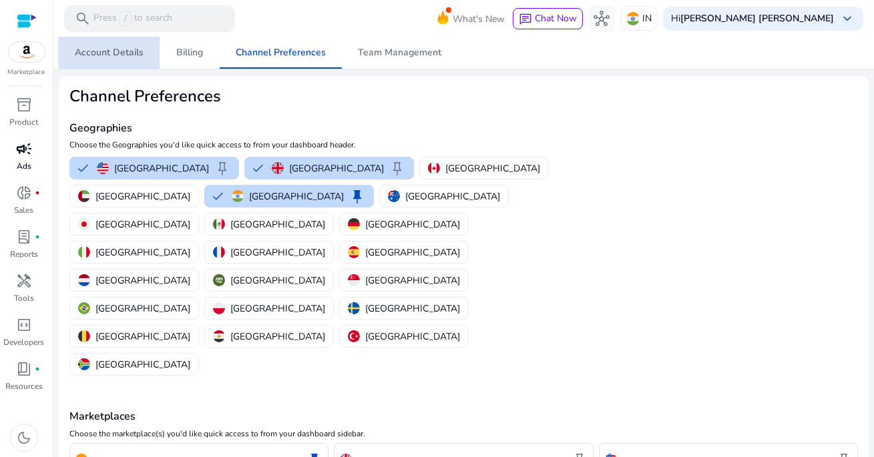
click at [118, 50] on span "Account Details" at bounding box center [109, 52] width 69 height 9
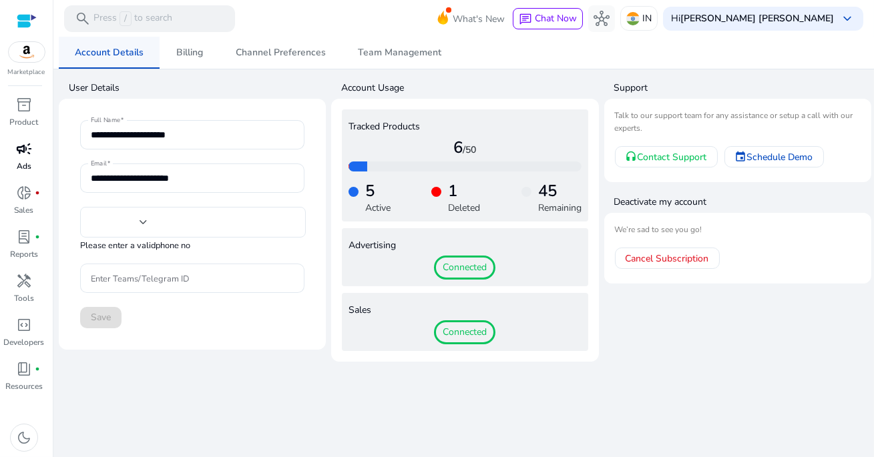
type input "***"
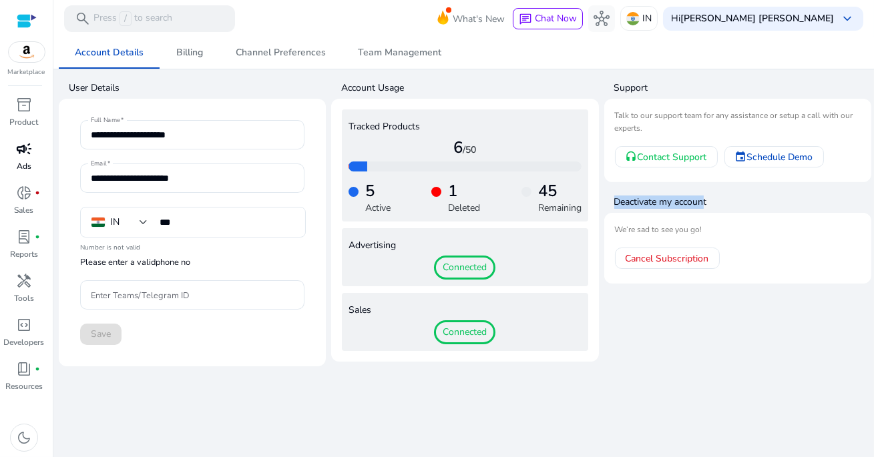
drag, startPoint x: 614, startPoint y: 204, endPoint x: 707, endPoint y: 196, distance: 93.2
click at [707, 196] on h4 "Deactivate my account" at bounding box center [742, 202] width 257 height 13
click at [31, 148] on span "campaign" at bounding box center [24, 149] width 16 height 16
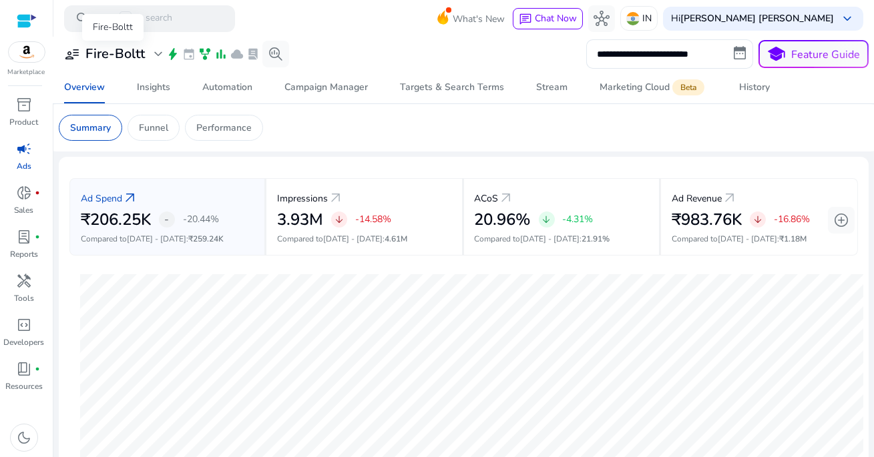
click at [136, 55] on h3 "Fire-Boltt" at bounding box center [114, 54] width 59 height 16
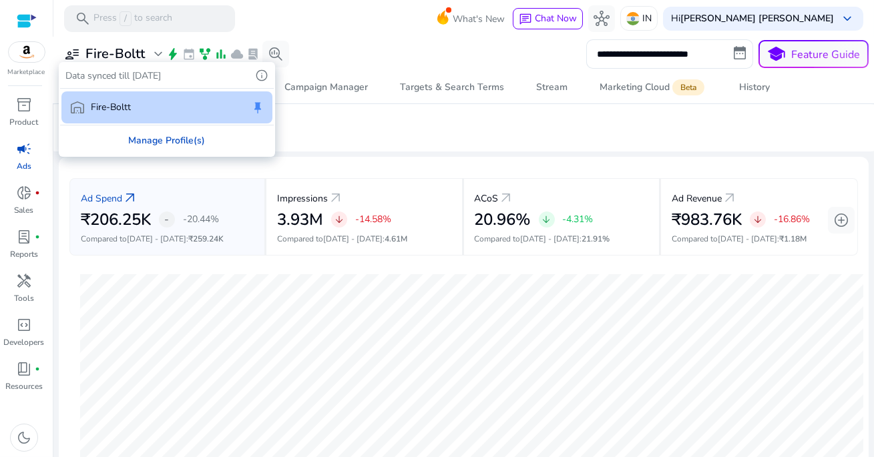
click at [156, 145] on div "Manage Profile(s)" at bounding box center [167, 141] width 214 height 30
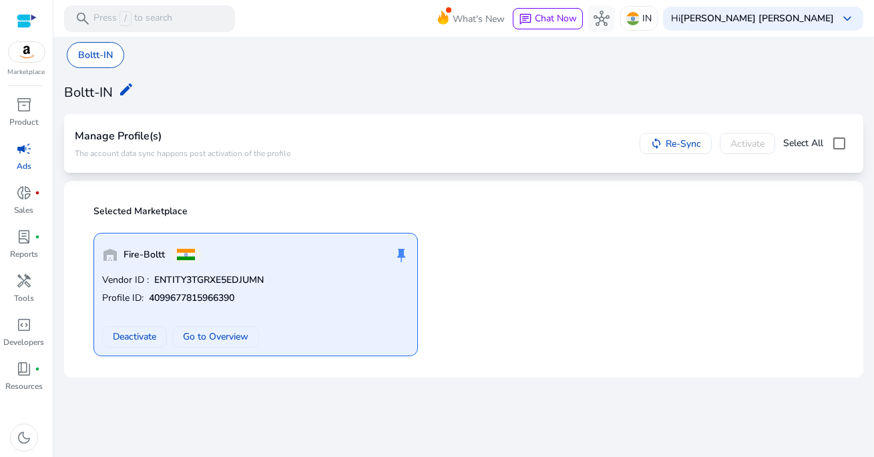
click at [572, 116] on div "Manage Profile(s) The account data sync happens post activation of the profile …" at bounding box center [463, 143] width 799 height 59
click at [745, 140] on div "sync Re-Sync Activate Select All" at bounding box center [746, 143] width 213 height 27
click at [779, 5] on div "What's New chat Chat Now hub IN Hi Santosh Kumar Kushwaha keyboard_arrow_down" at bounding box center [644, 19] width 437 height 32
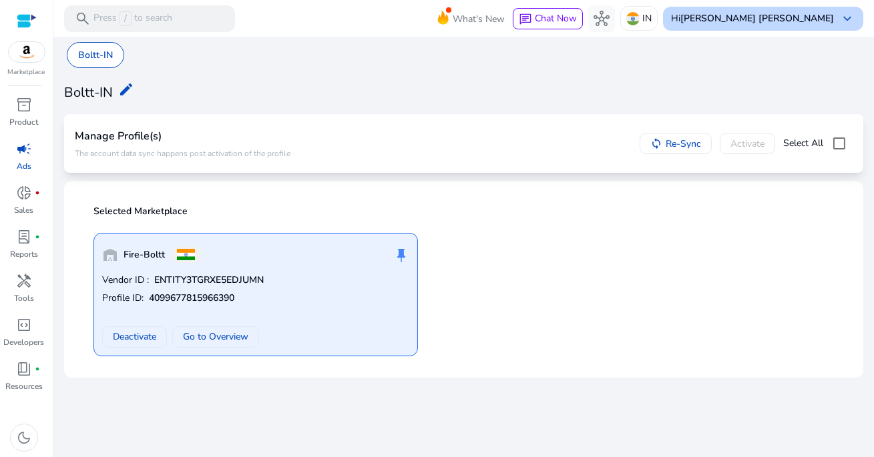
click at [778, 23] on b "[PERSON_NAME] [PERSON_NAME]" at bounding box center [758, 18] width 154 height 13
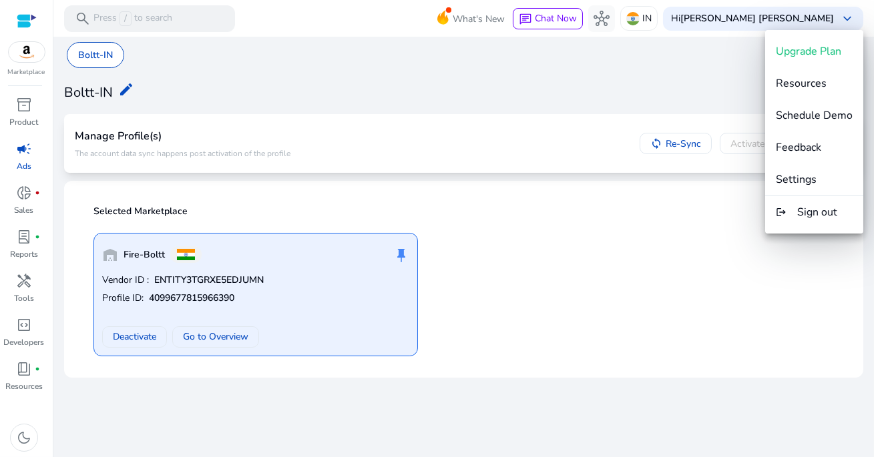
click at [709, 112] on div at bounding box center [437, 228] width 874 height 457
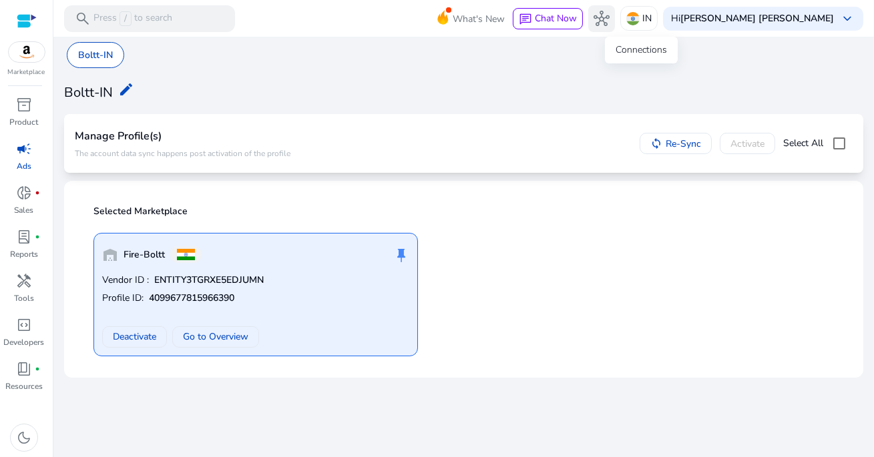
click at [610, 25] on span "hub" at bounding box center [602, 19] width 16 height 16
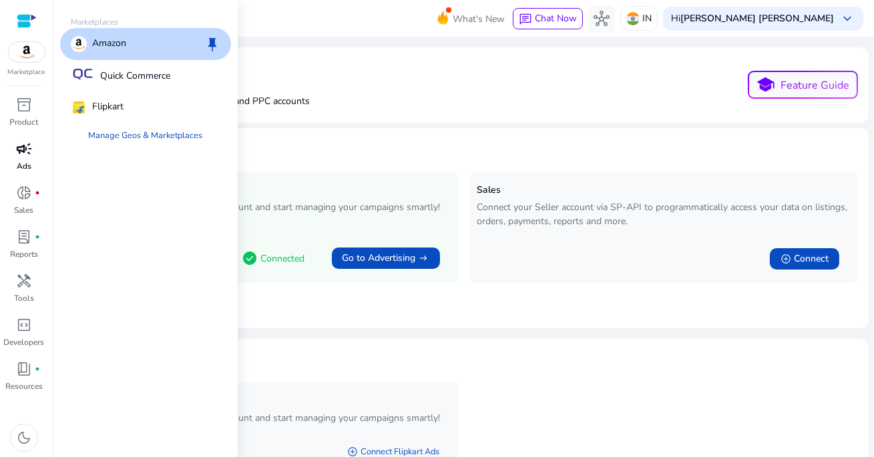
click at [23, 156] on span "campaign" at bounding box center [24, 149] width 16 height 16
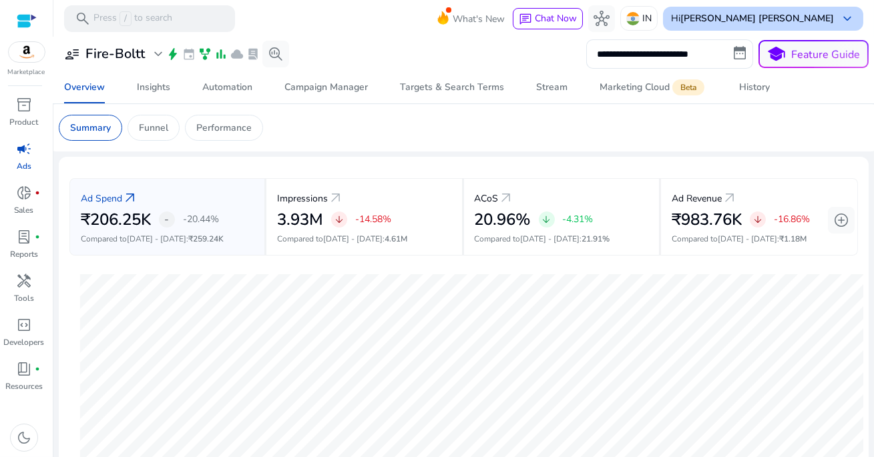
click at [815, 12] on b "[PERSON_NAME] [PERSON_NAME]" at bounding box center [758, 18] width 154 height 13
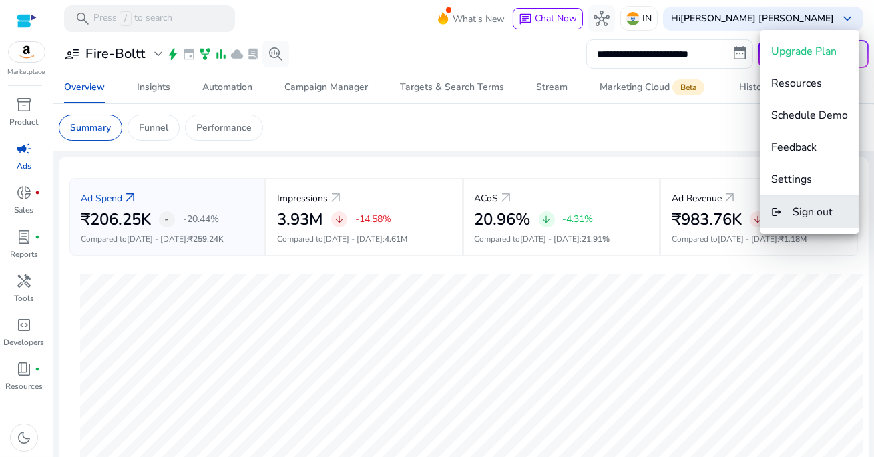
click at [812, 210] on span "Sign out" at bounding box center [813, 212] width 40 height 15
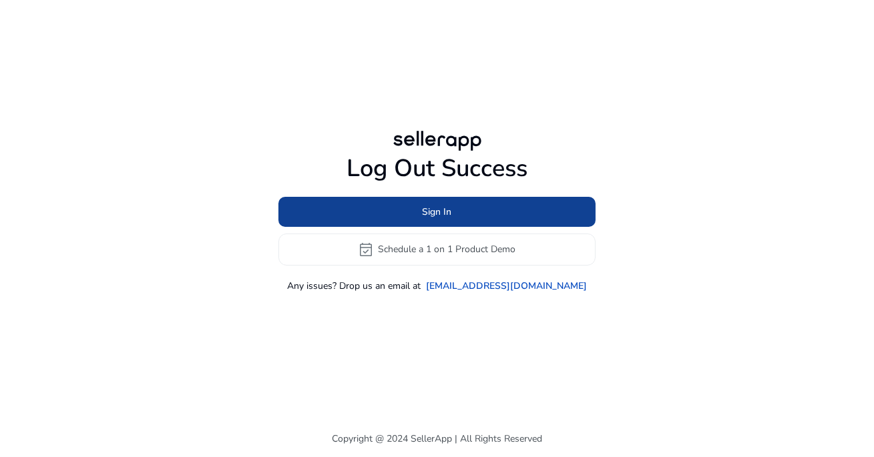
click at [471, 210] on span at bounding box center [436, 212] width 317 height 32
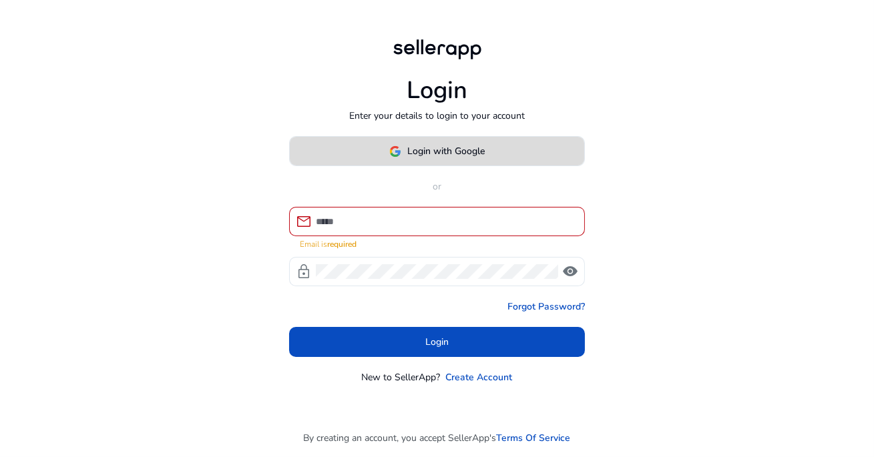
click at [453, 156] on span "Login with Google" at bounding box center [446, 151] width 77 height 14
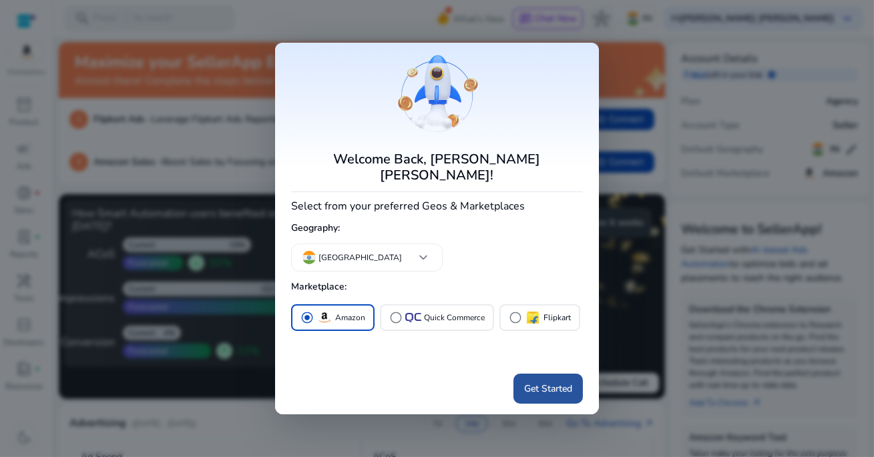
click at [542, 382] on span "Get Started" at bounding box center [548, 389] width 48 height 14
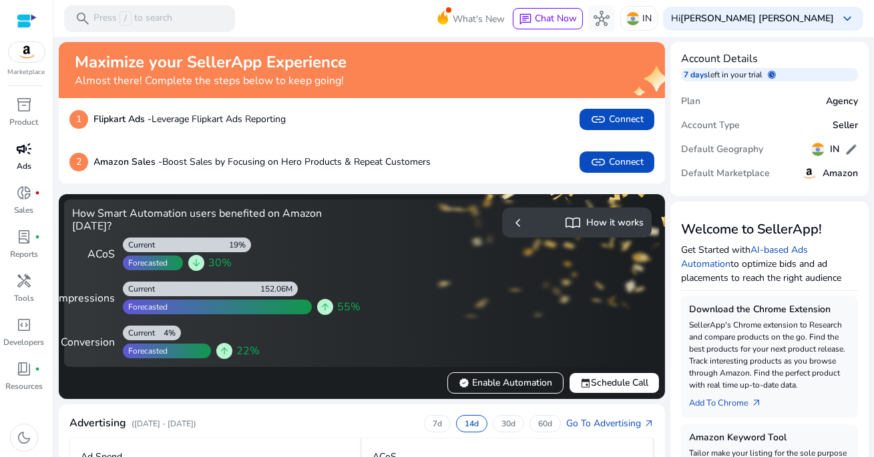
click at [23, 154] on span "campaign" at bounding box center [24, 149] width 16 height 16
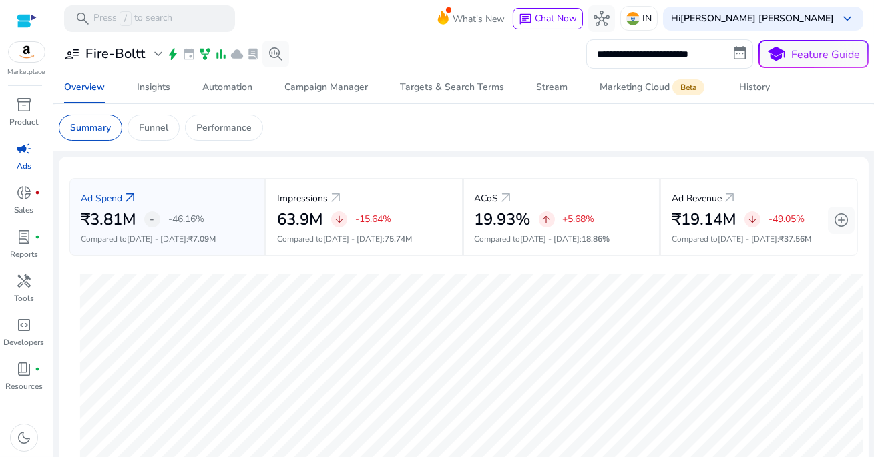
click at [447, 58] on div "**********" at bounding box center [464, 53] width 810 height 29
click at [27, 156] on span "campaign" at bounding box center [24, 149] width 16 height 16
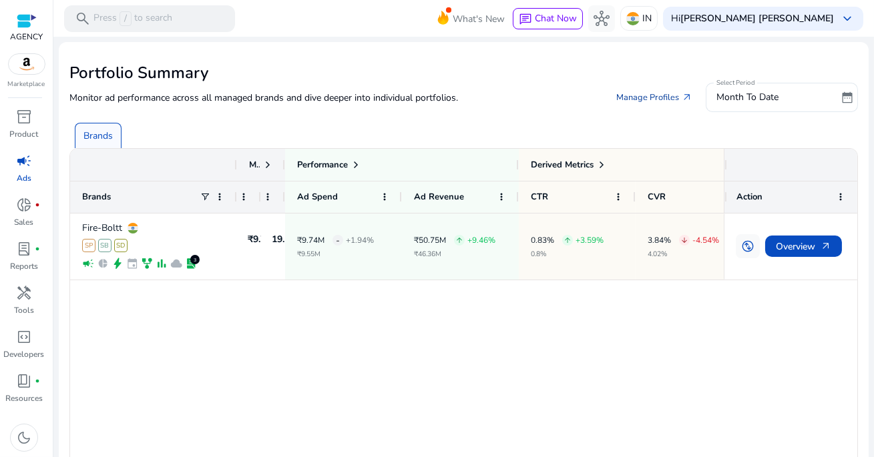
click at [635, 93] on link "Manage Profiles arrow_outward" at bounding box center [655, 97] width 98 height 24
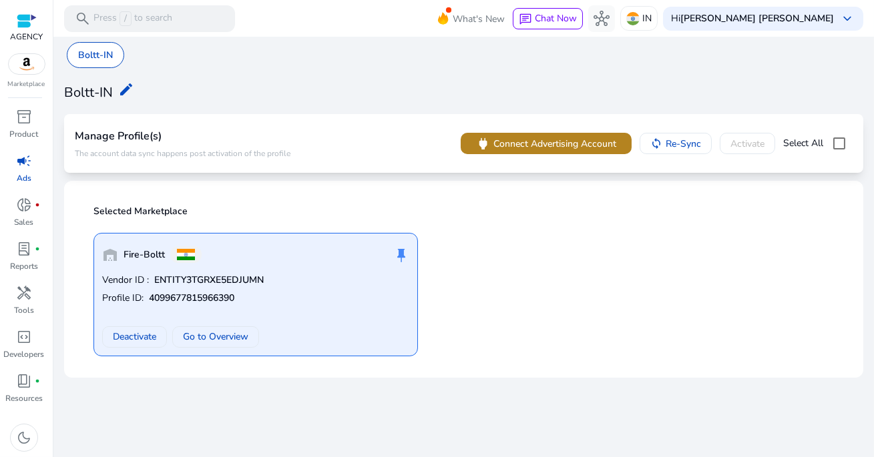
click at [553, 148] on span "Connect Advertising Account" at bounding box center [555, 144] width 123 height 14
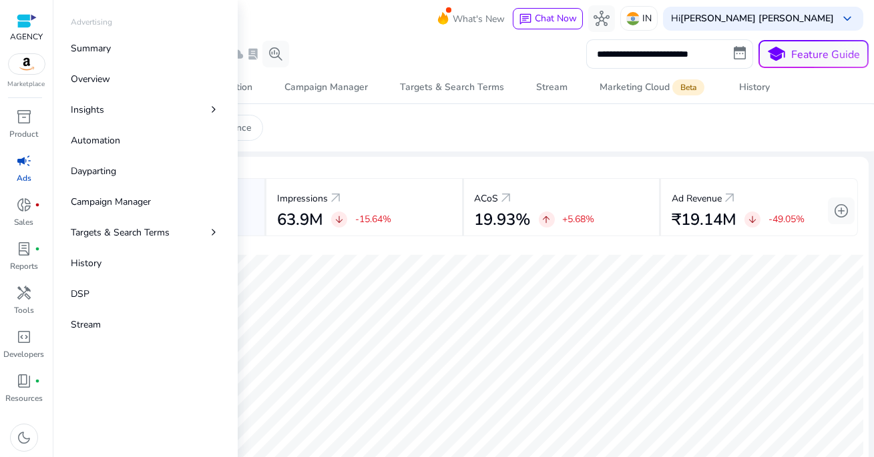
click at [21, 166] on span "campaign" at bounding box center [24, 161] width 16 height 16
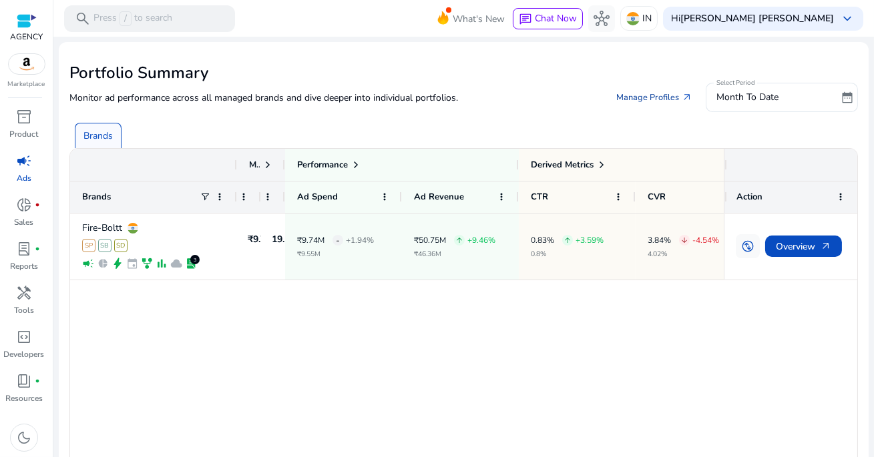
click at [650, 98] on link "Manage Profiles arrow_outward" at bounding box center [655, 97] width 98 height 24
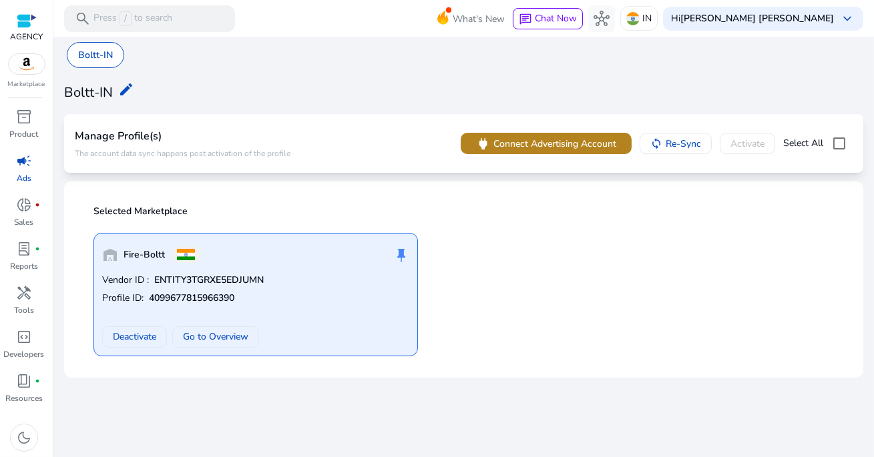
click at [537, 147] on span "Connect Advertising Account" at bounding box center [555, 144] width 123 height 14
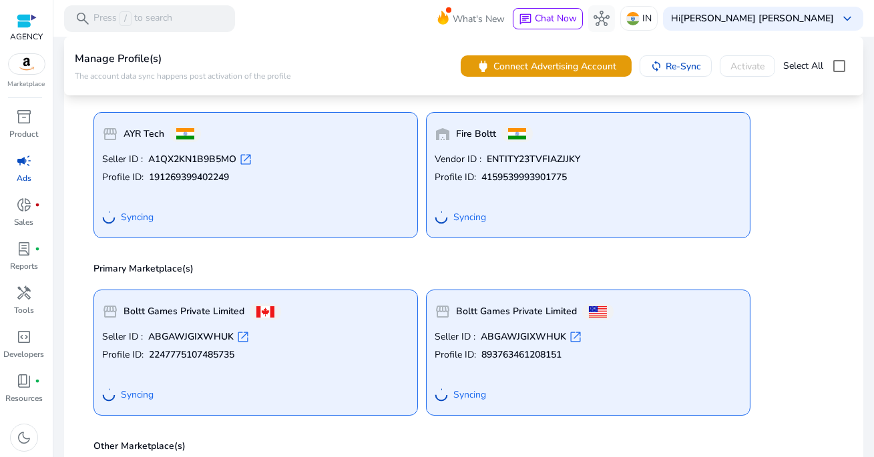
scroll to position [120, 0]
drag, startPoint x: 484, startPoint y: 162, endPoint x: 591, endPoint y: 160, distance: 107.5
click at [591, 160] on p "Vendor ID : ENTITY23TVFIAZJJKY" at bounding box center [588, 160] width 307 height 13
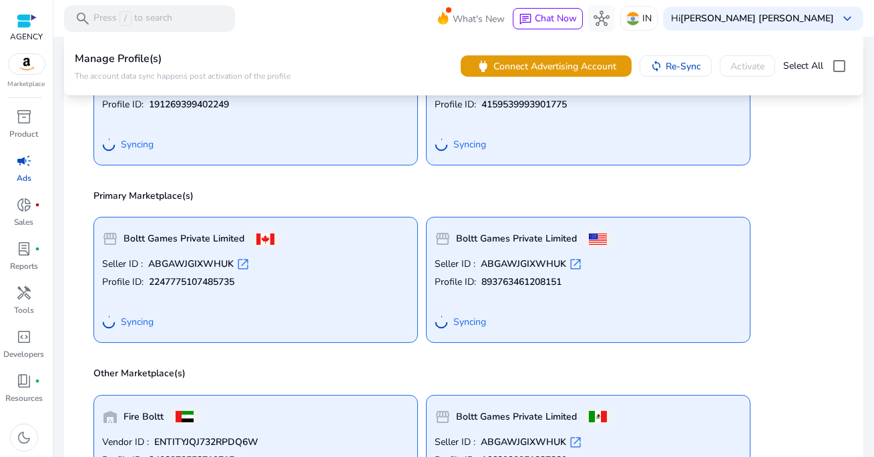
scroll to position [0, 0]
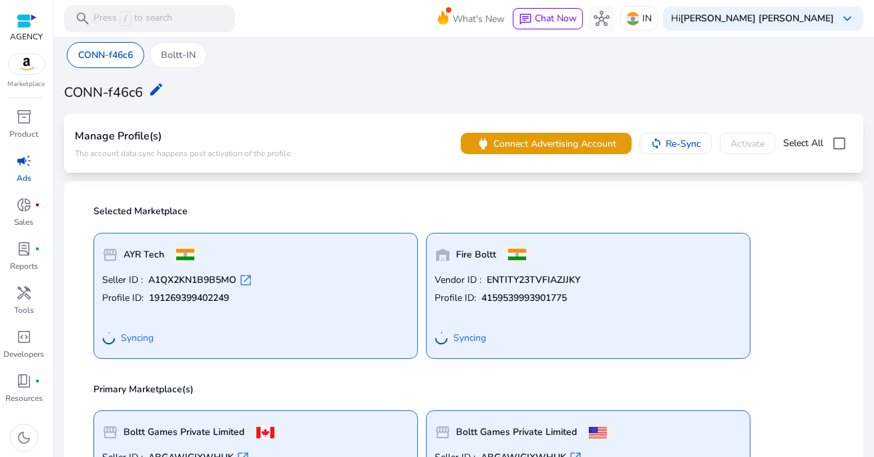
click at [345, 180] on div "CONN-f46c6 Boltt-IN CONN-f46c6 edit Manage Profile(s) The account data sync hap…" at bounding box center [464, 389] width 810 height 705
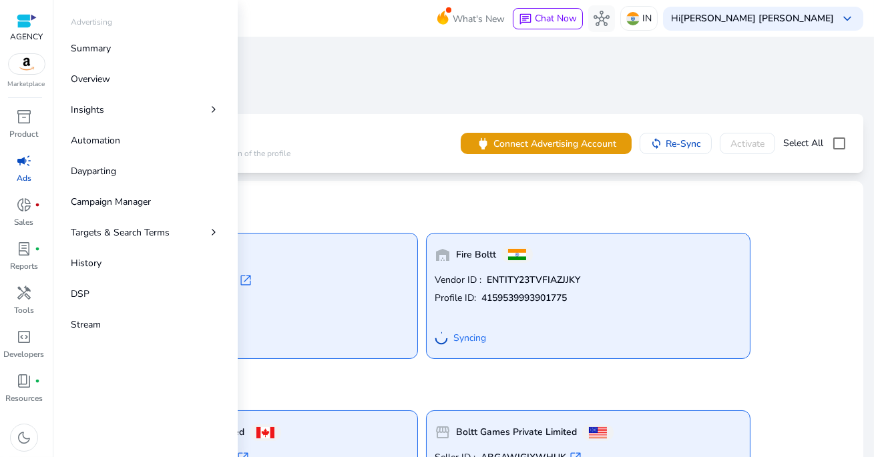
click at [25, 164] on span "campaign" at bounding box center [24, 161] width 16 height 16
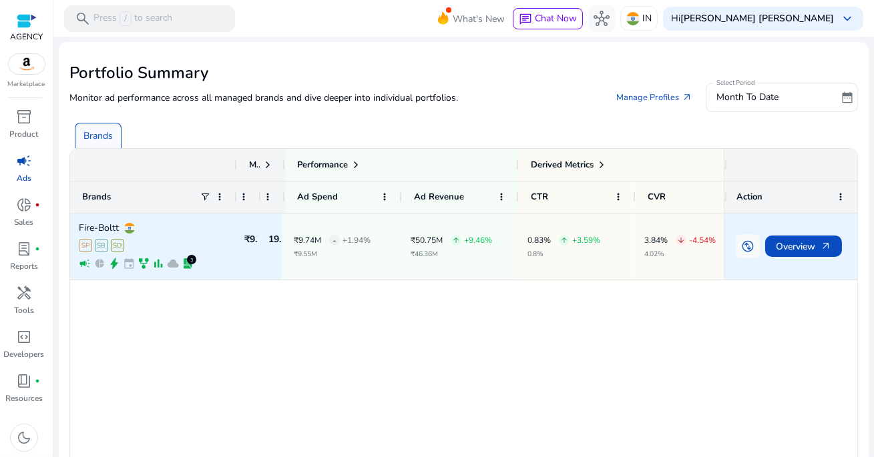
scroll to position [0, 7]
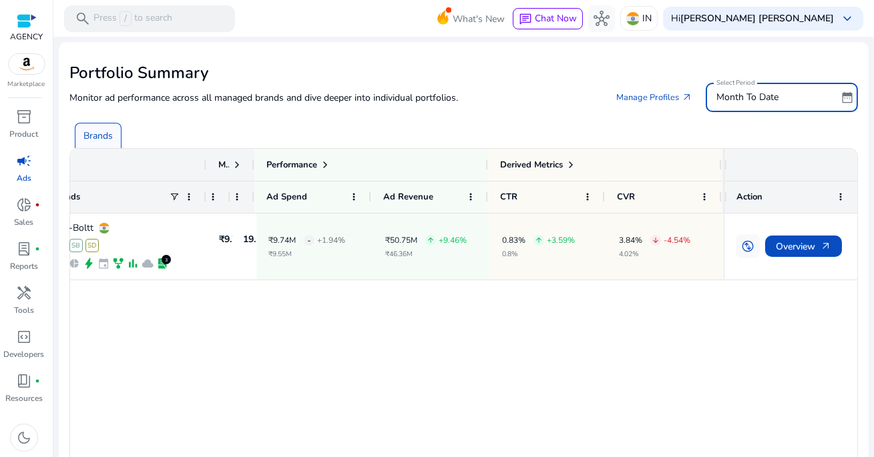
click at [744, 96] on span "Month To Date" at bounding box center [748, 97] width 62 height 13
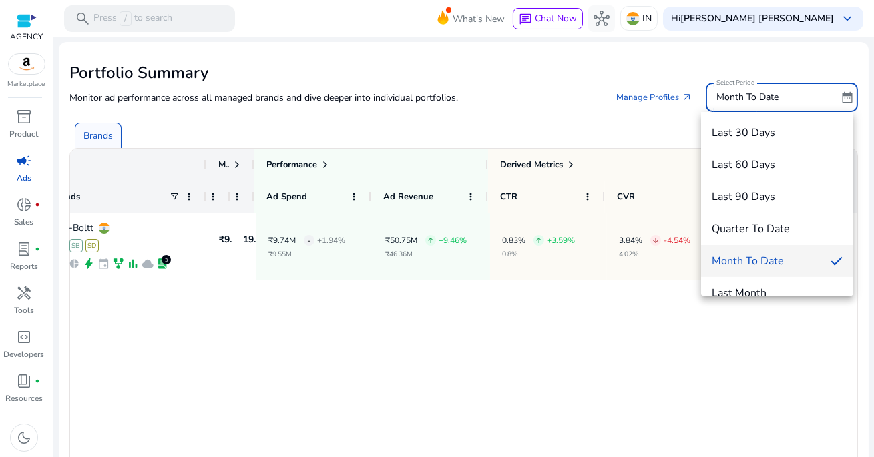
click at [641, 298] on div at bounding box center [437, 228] width 874 height 457
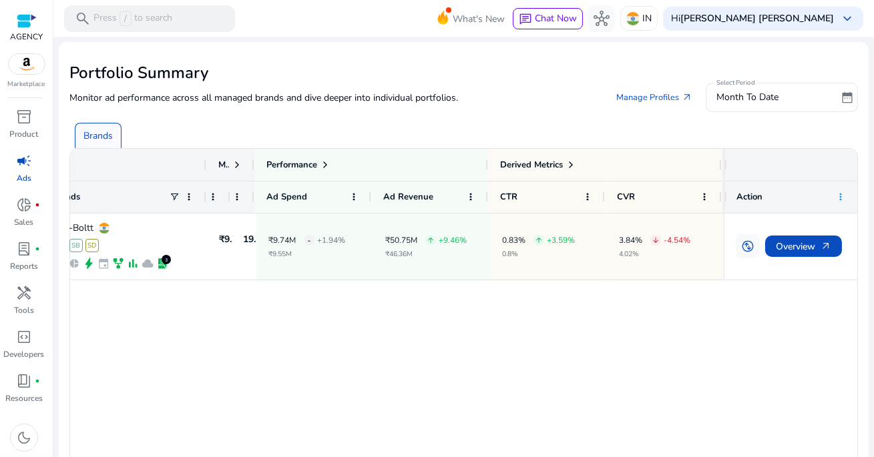
click at [838, 197] on span at bounding box center [840, 197] width 11 height 11
click at [552, 336] on div "Fire-Boltt SP SB SD campaign pie_chart bolt event family_history bar_chart clou…" at bounding box center [397, 384] width 654 height 340
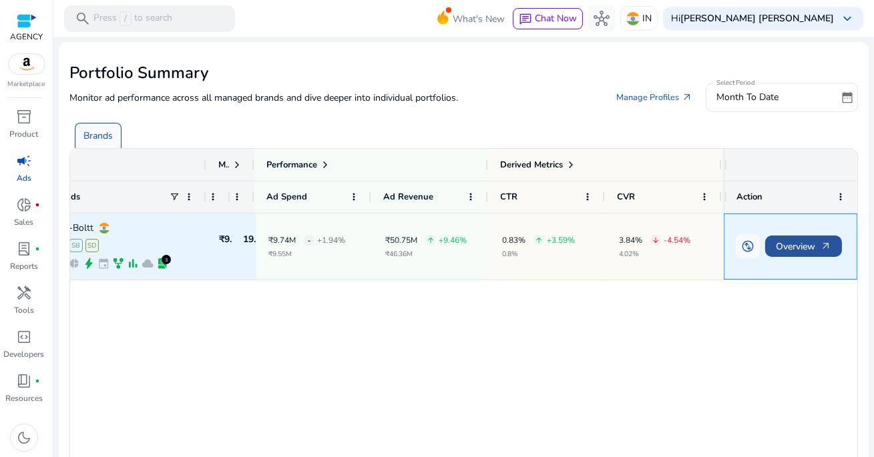
click at [807, 250] on span "Overview arrow_outward" at bounding box center [803, 246] width 55 height 27
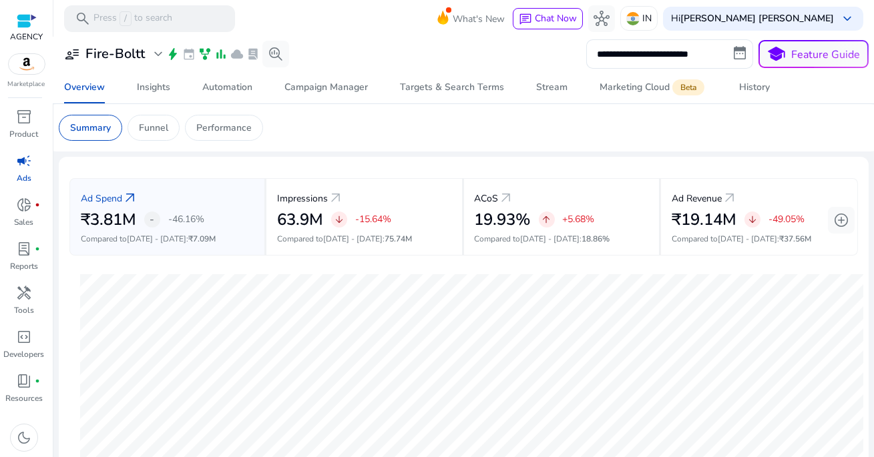
click at [339, 40] on div "**********" at bounding box center [464, 53] width 810 height 29
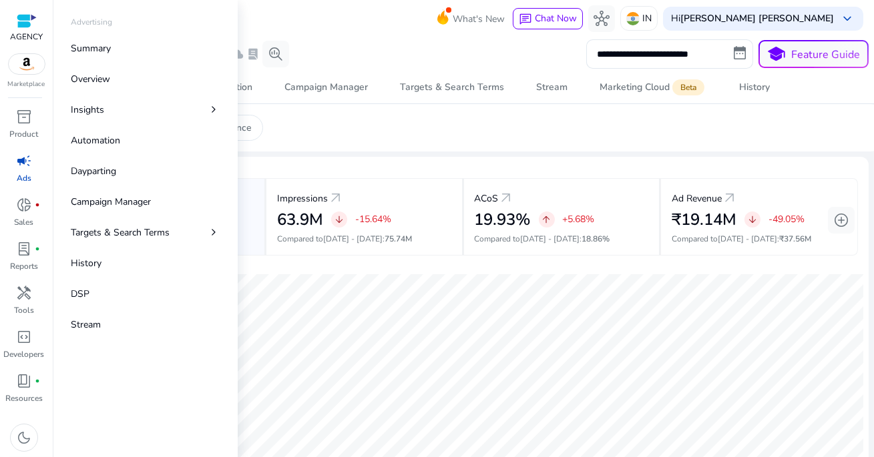
click at [28, 159] on span "campaign" at bounding box center [24, 161] width 16 height 16
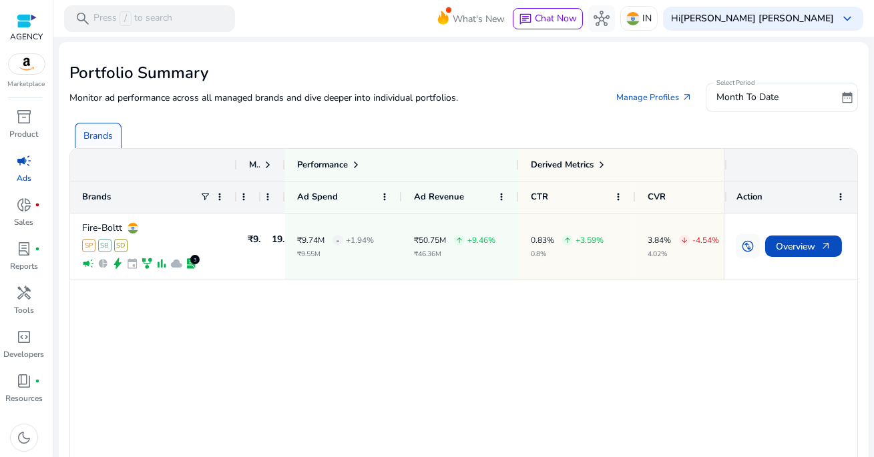
click at [345, 61] on mat-card "Portfolio Summary Monitor ad performance across all managed brands and dive dee…" at bounding box center [464, 306] width 810 height 528
click at [266, 164] on span at bounding box center [267, 165] width 11 height 11
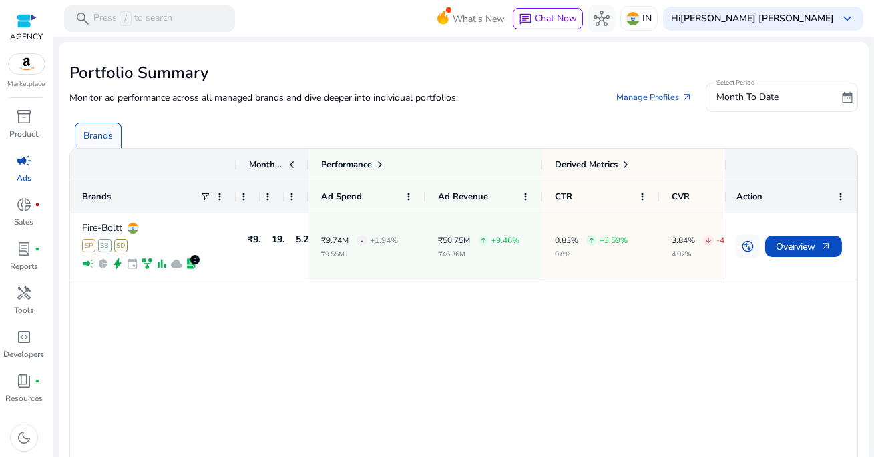
click at [260, 162] on span "Monthly KPI" at bounding box center [266, 165] width 35 height 12
click at [267, 197] on span at bounding box center [267, 197] width 11 height 11
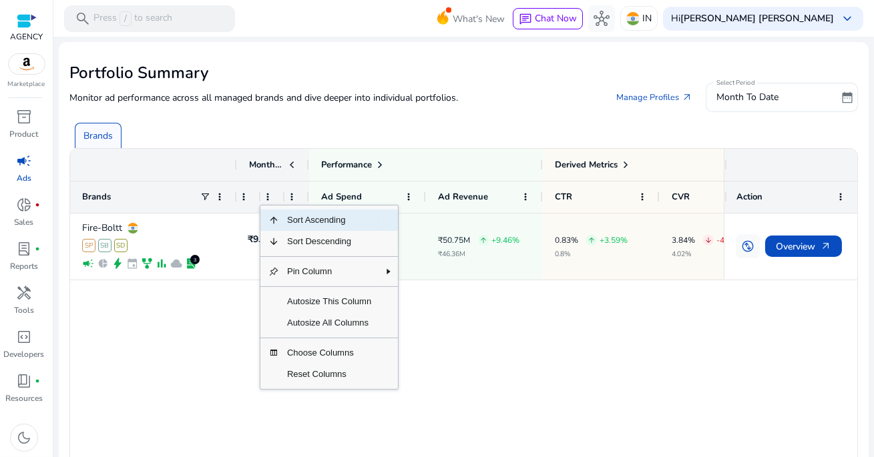
click at [228, 325] on div "Fire-Boltt SP SB SD campaign pie_chart bolt event family_history bar_chart clou…" at bounding box center [397, 384] width 654 height 340
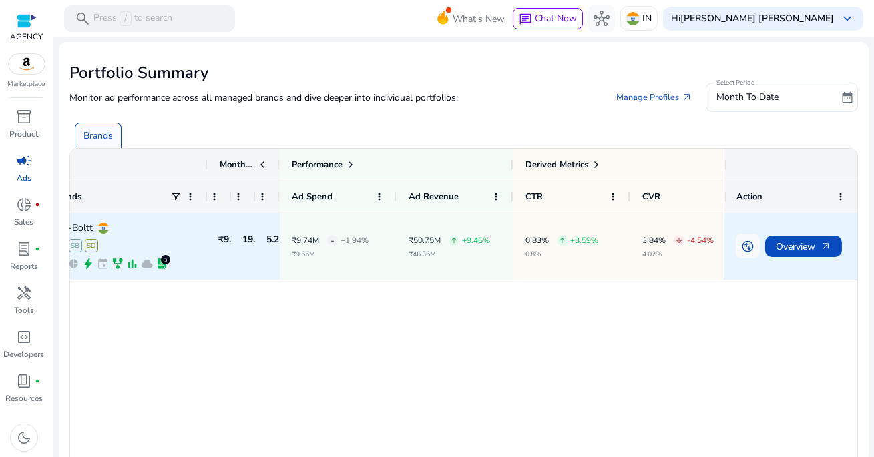
scroll to position [0, 34]
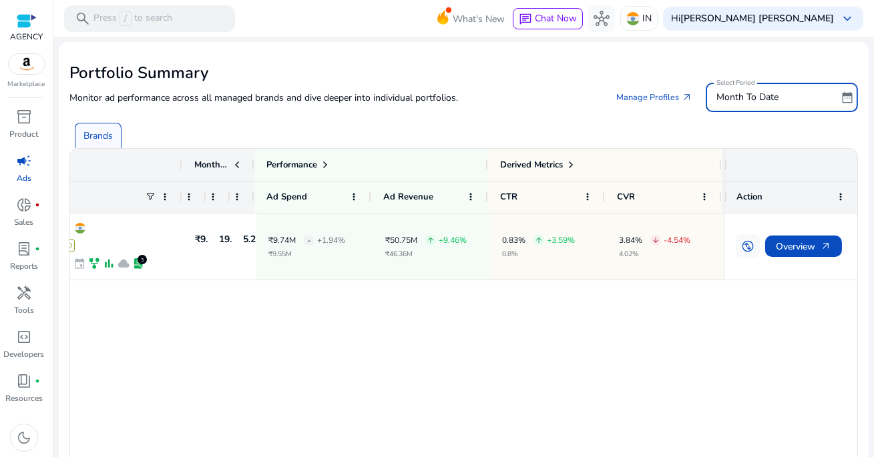
click at [749, 103] on span "Month To Date" at bounding box center [748, 97] width 62 height 13
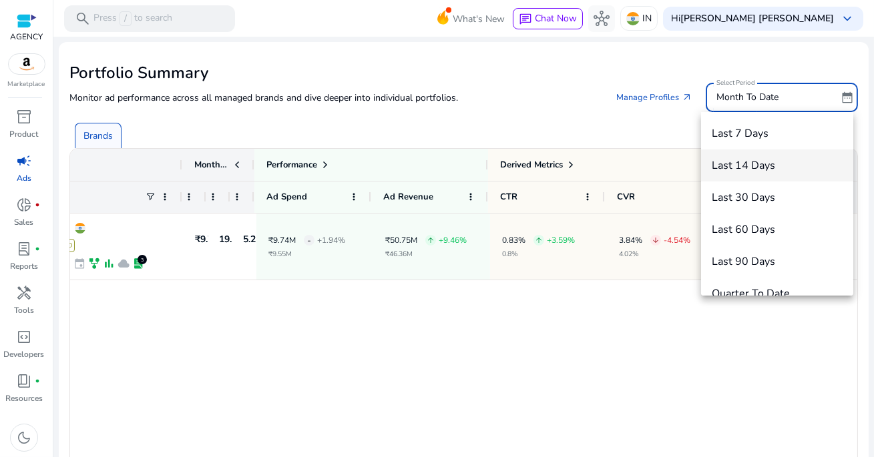
click at [729, 129] on span "Last 7 Days" at bounding box center [777, 133] width 131 height 15
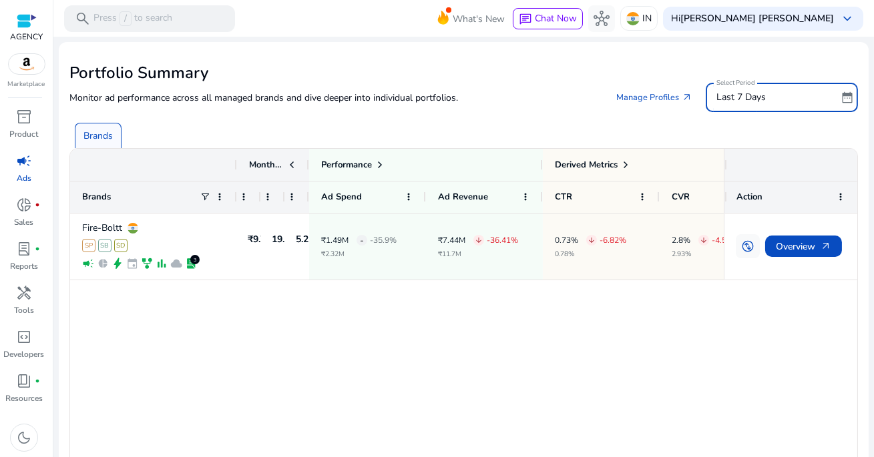
click at [100, 136] on p "Brands" at bounding box center [97, 136] width 29 height 14
click at [28, 161] on span "campaign" at bounding box center [24, 161] width 16 height 16
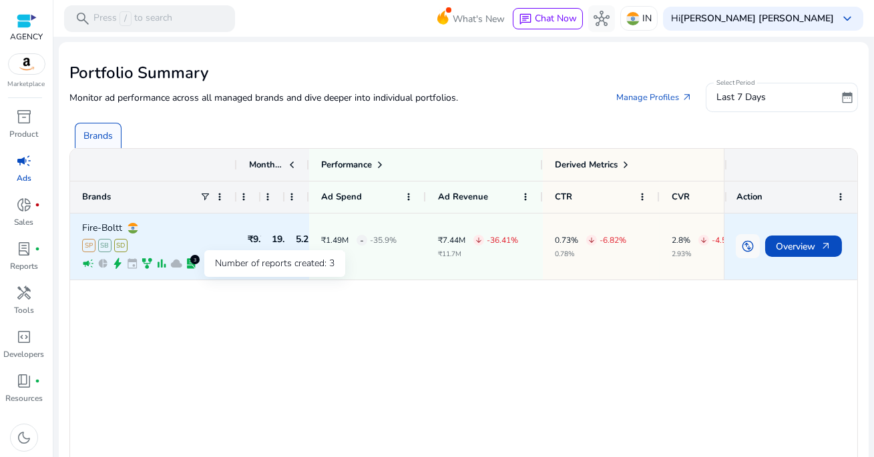
click at [197, 264] on div "3" at bounding box center [194, 259] width 9 height 9
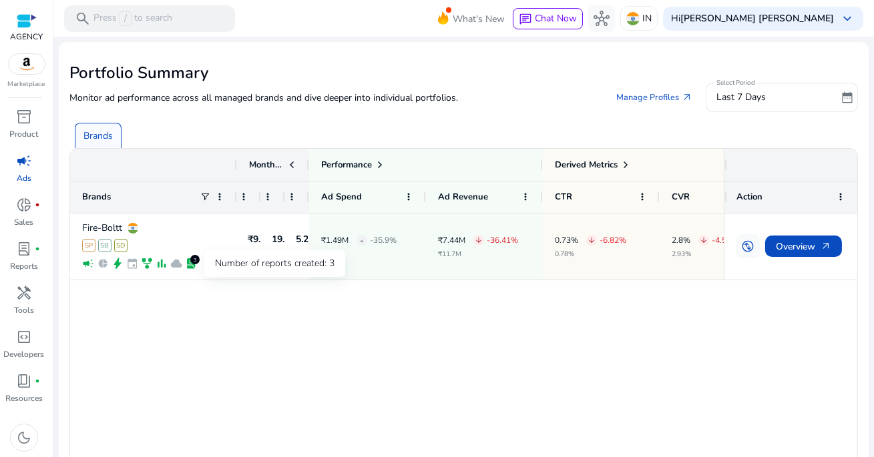
click at [272, 266] on div "Number of reports created: 3" at bounding box center [274, 263] width 141 height 27
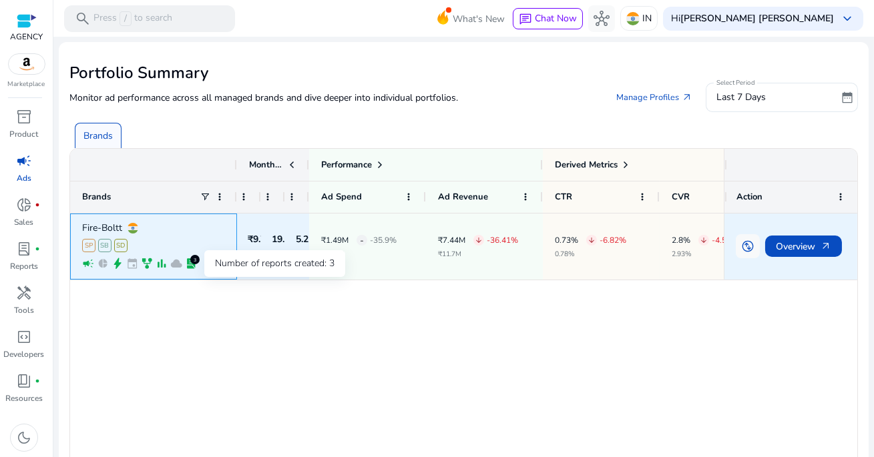
click at [192, 262] on span "lab_profile" at bounding box center [191, 264] width 12 height 12
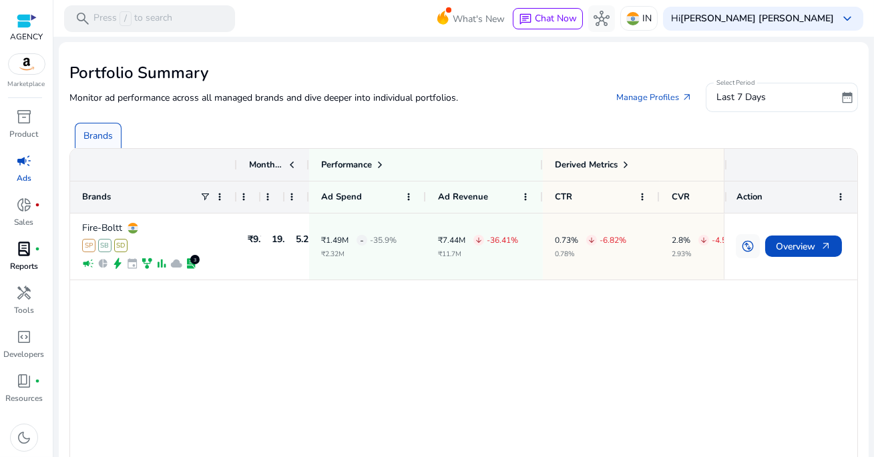
click at [19, 252] on span "lab_profile" at bounding box center [24, 249] width 16 height 16
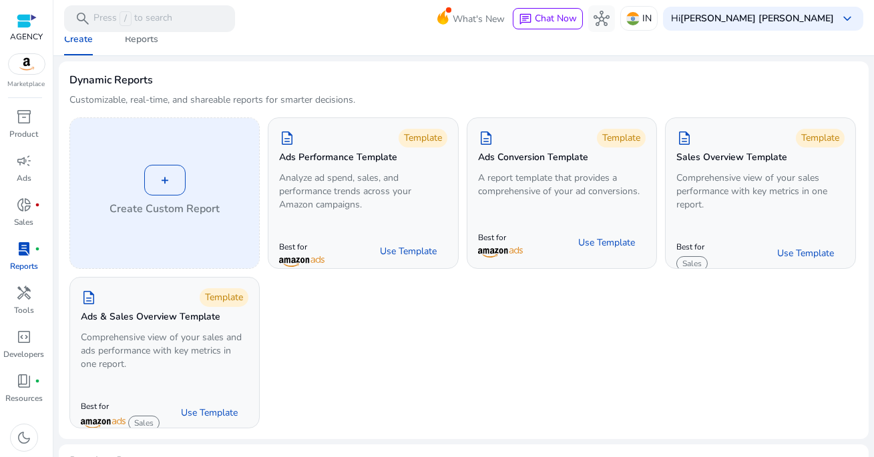
click at [167, 184] on div "+" at bounding box center [164, 180] width 41 height 31
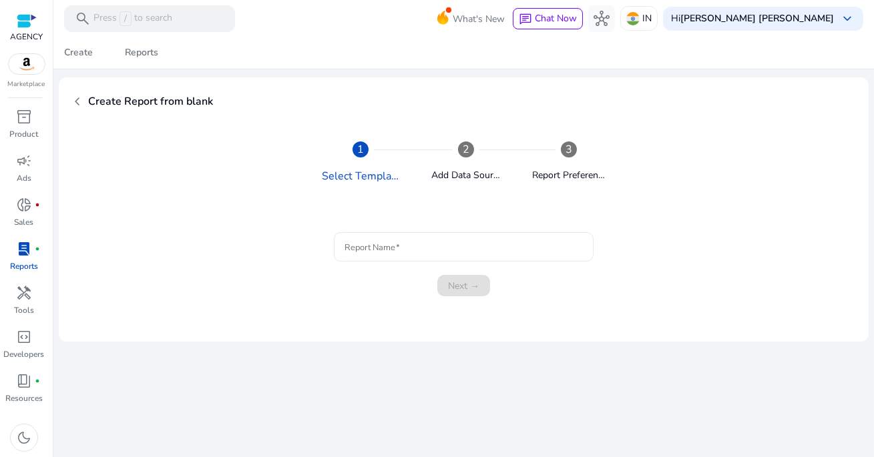
click at [413, 255] on div at bounding box center [464, 246] width 238 height 29
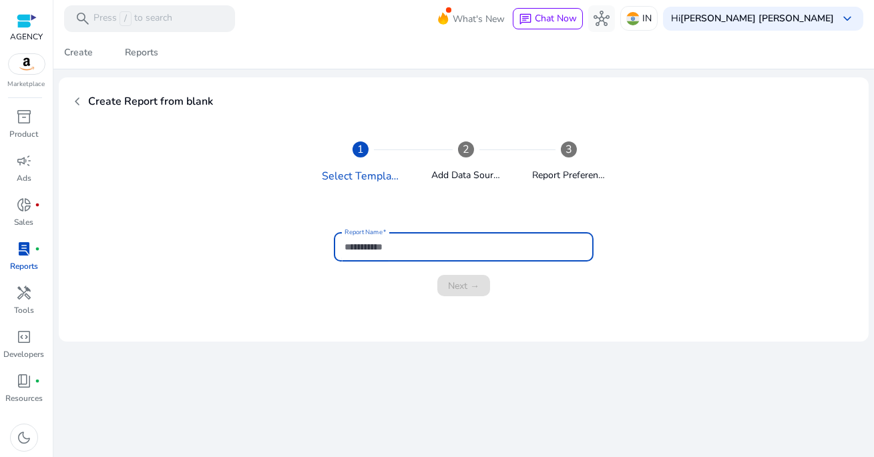
click at [407, 248] on input "Report Name" at bounding box center [464, 247] width 238 height 15
click at [441, 158] on div "Add Data Source" at bounding box center [465, 170] width 69 height 25
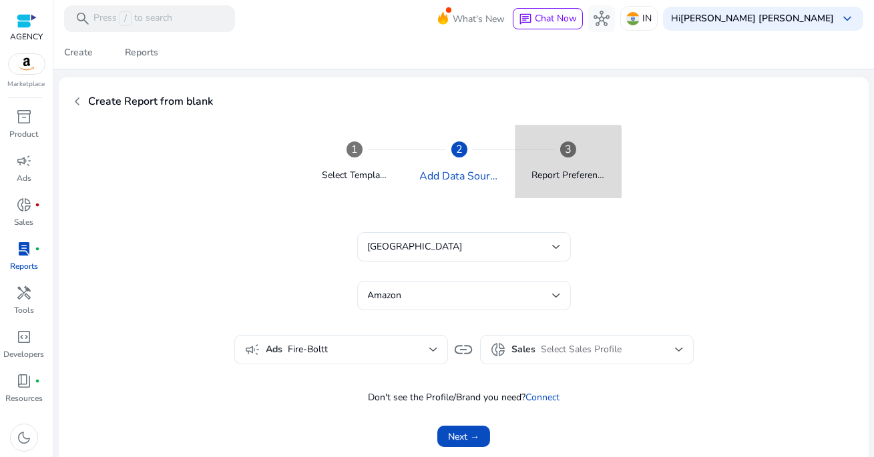
click at [536, 164] on div "Report Preference" at bounding box center [568, 170] width 73 height 25
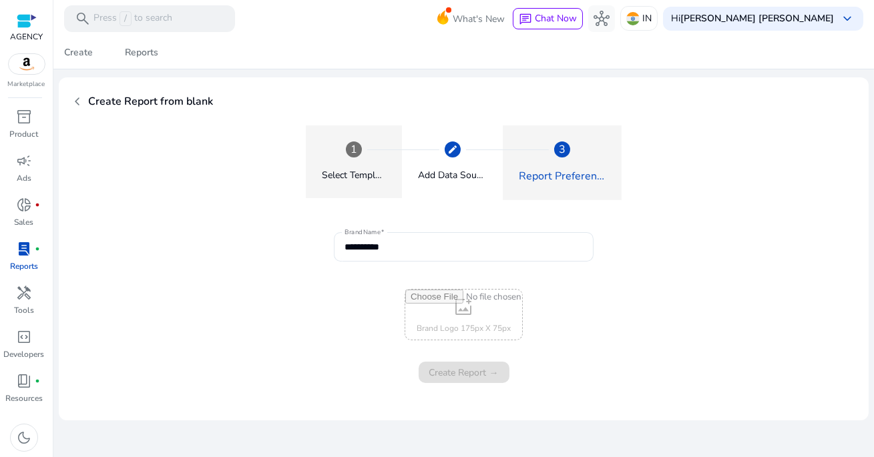
click at [351, 155] on div "1" at bounding box center [354, 150] width 16 height 16
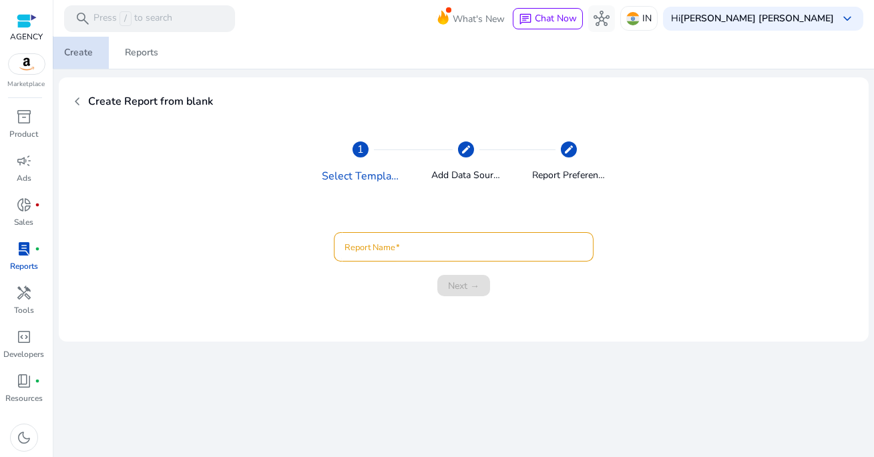
click at [81, 53] on div "Create" at bounding box center [78, 52] width 29 height 9
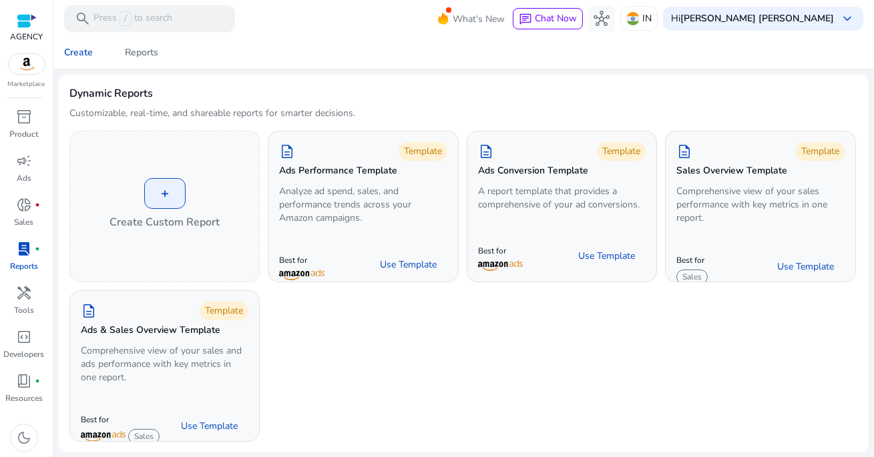
click at [451, 31] on mat-toolbar "search Press / to search What's New chat Chat Now hub IN Hi [PERSON_NAME] [PERS…" at bounding box center [463, 18] width 821 height 37
